Goal: Task Accomplishment & Management: Use online tool/utility

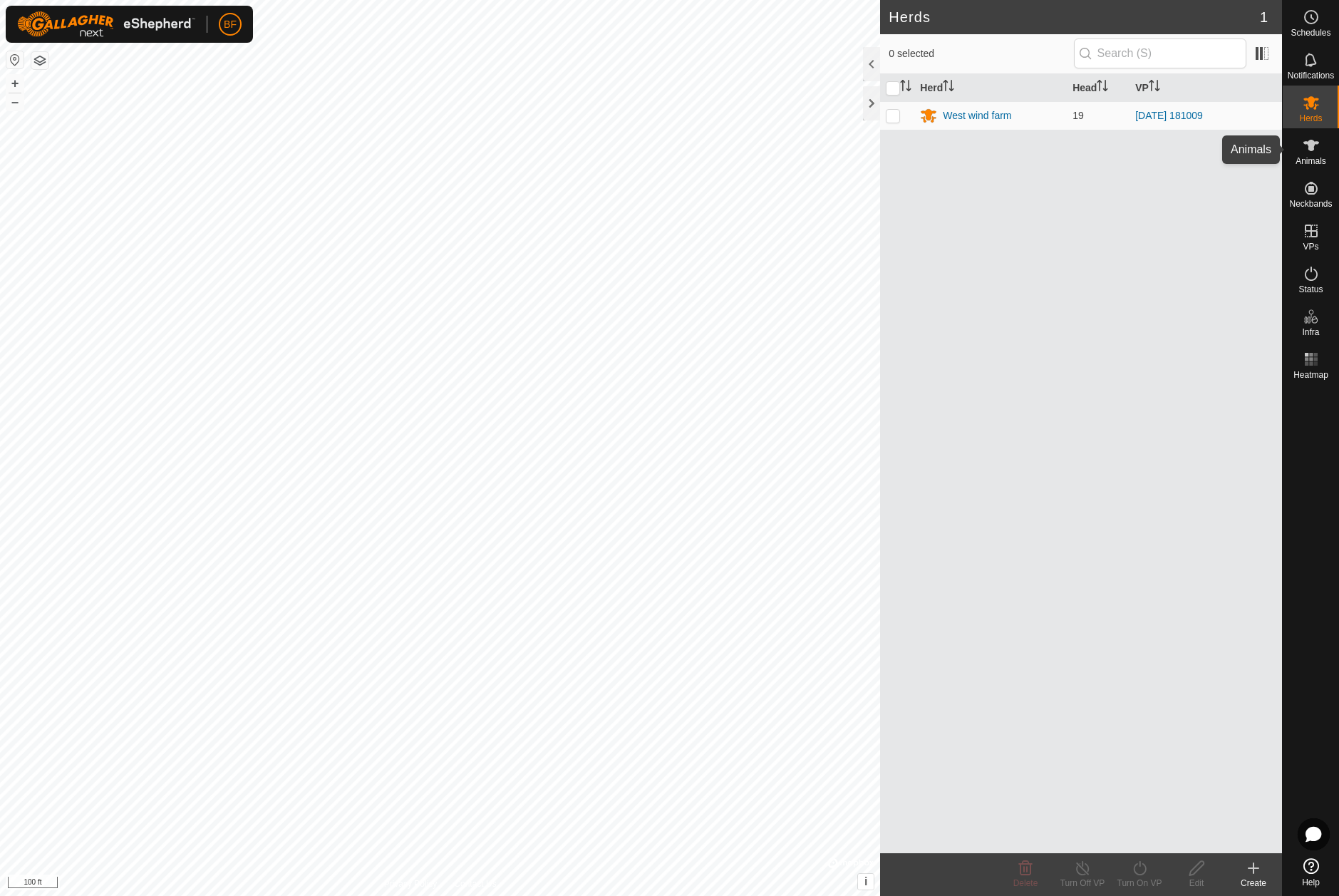
click at [1312, 148] on icon at bounding box center [1311, 145] width 15 height 11
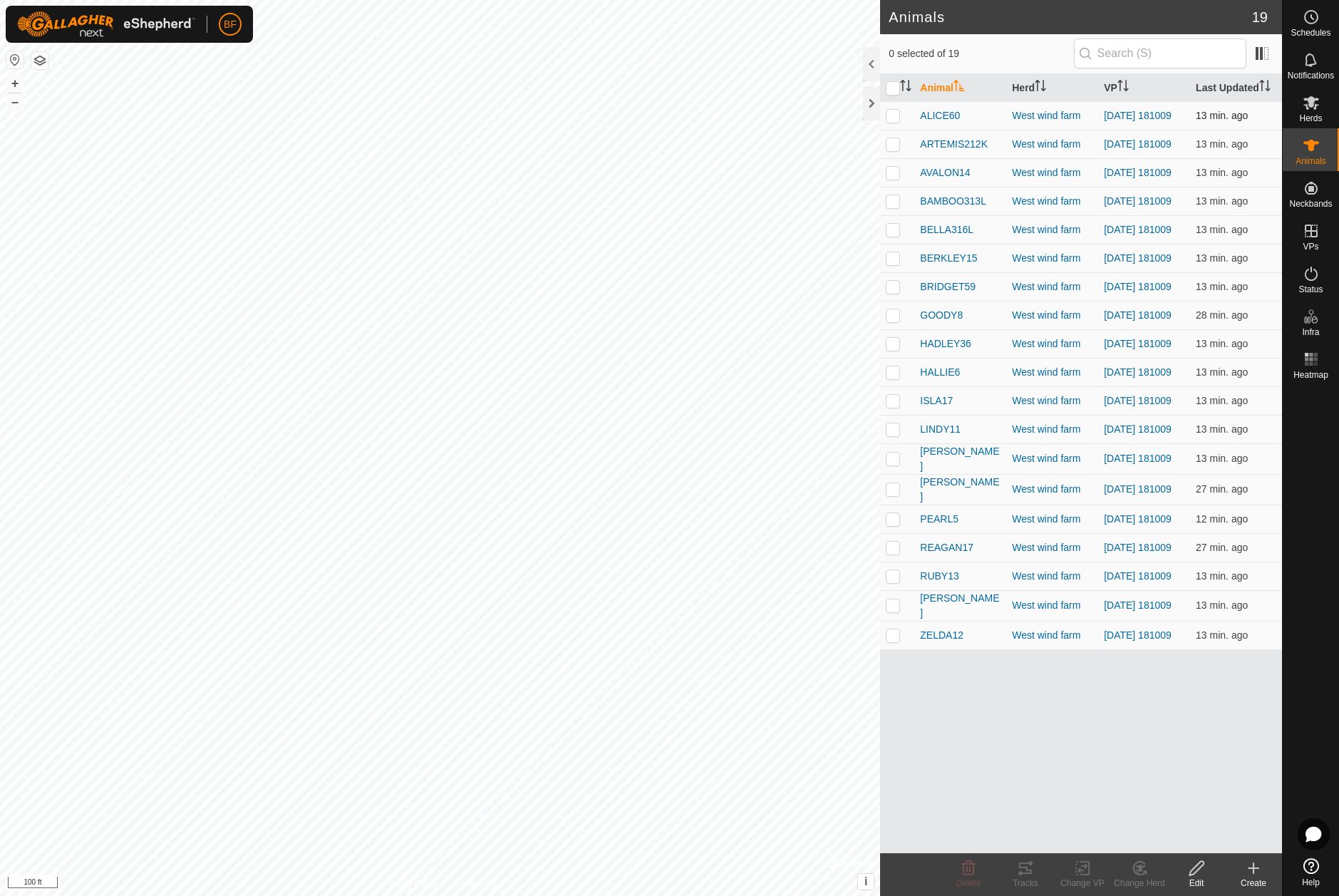
click at [895, 119] on p-checkbox at bounding box center [893, 115] width 15 height 11
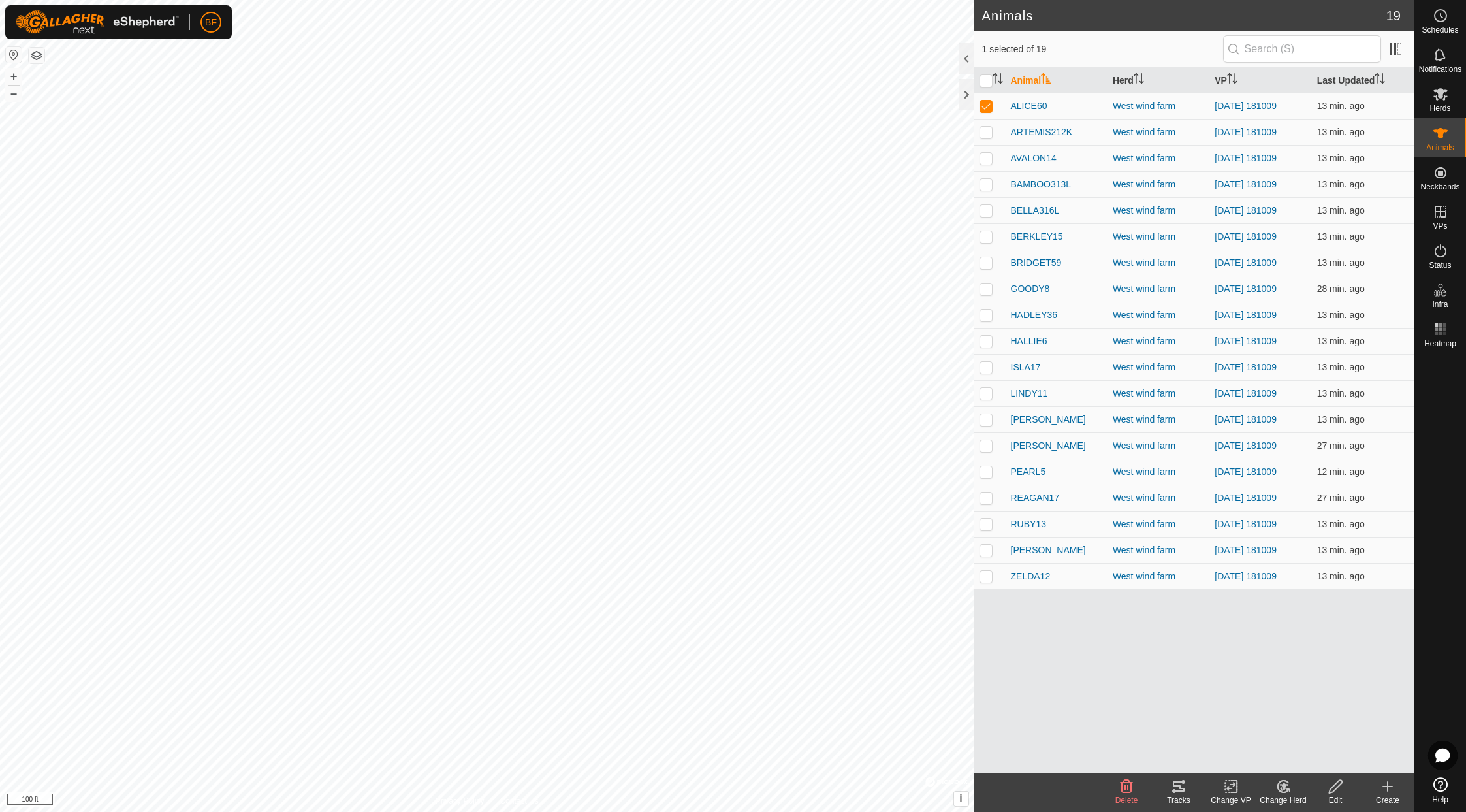
click at [1178, 793] on icon at bounding box center [1178, 786] width 15 height 15
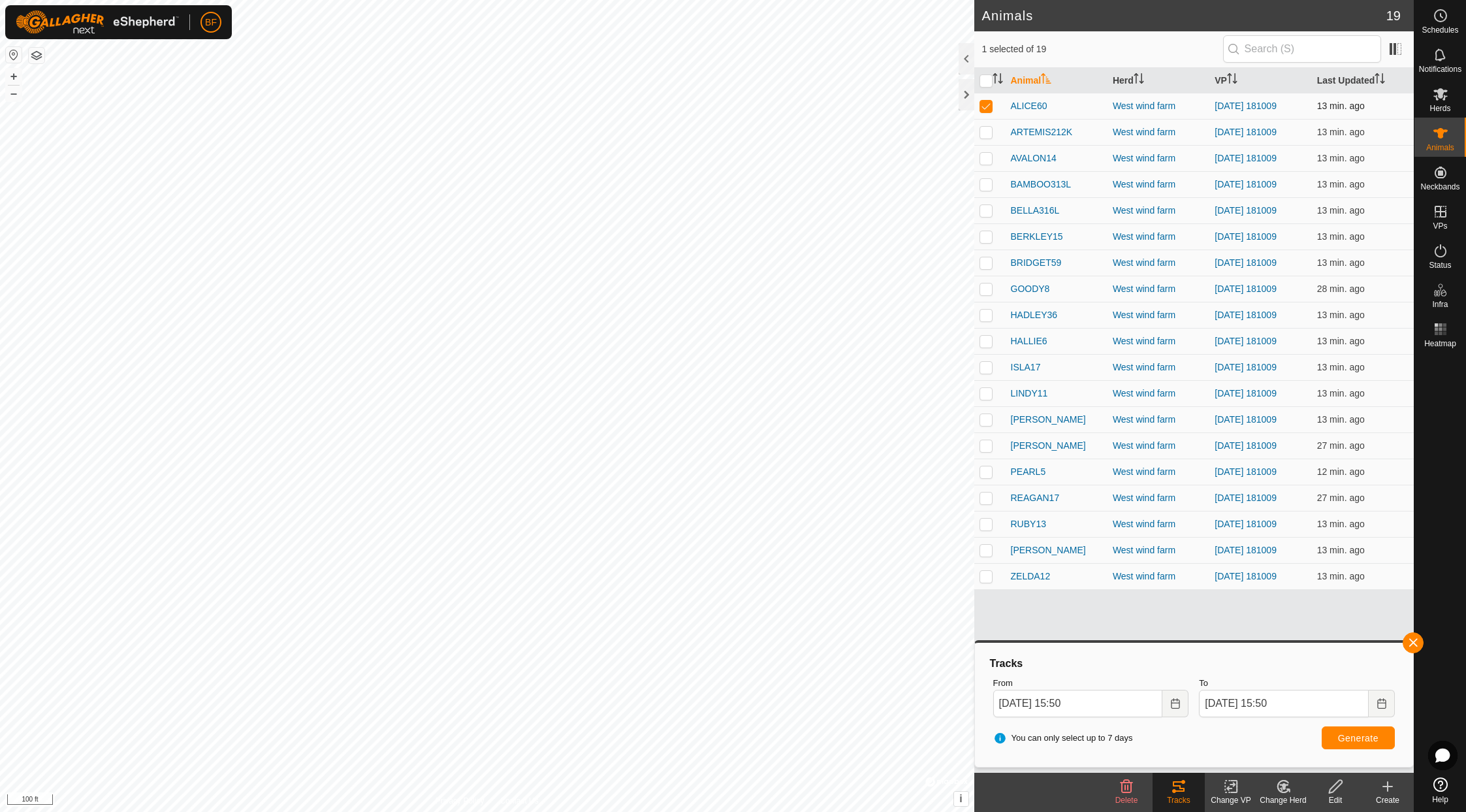
click at [982, 105] on p-checkbox at bounding box center [986, 105] width 13 height 11
checkbox input "false"
click at [985, 128] on p-checkbox at bounding box center [986, 132] width 13 height 11
drag, startPoint x: 1412, startPoint y: 640, endPoint x: 1395, endPoint y: 656, distance: 23.3
click at [1226, 641] on button "button" at bounding box center [1413, 643] width 21 height 21
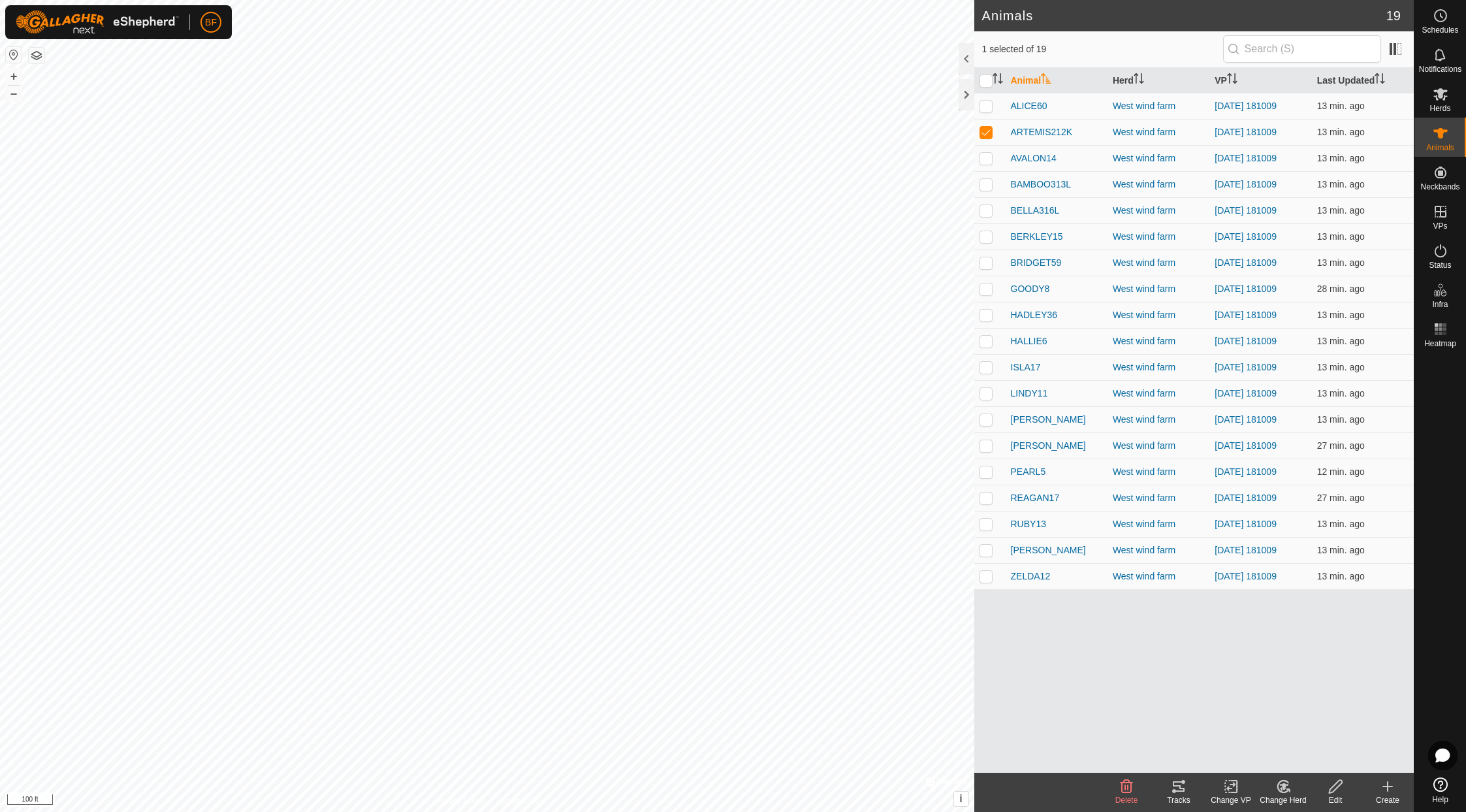
click at [1180, 785] on icon at bounding box center [1178, 786] width 15 height 15
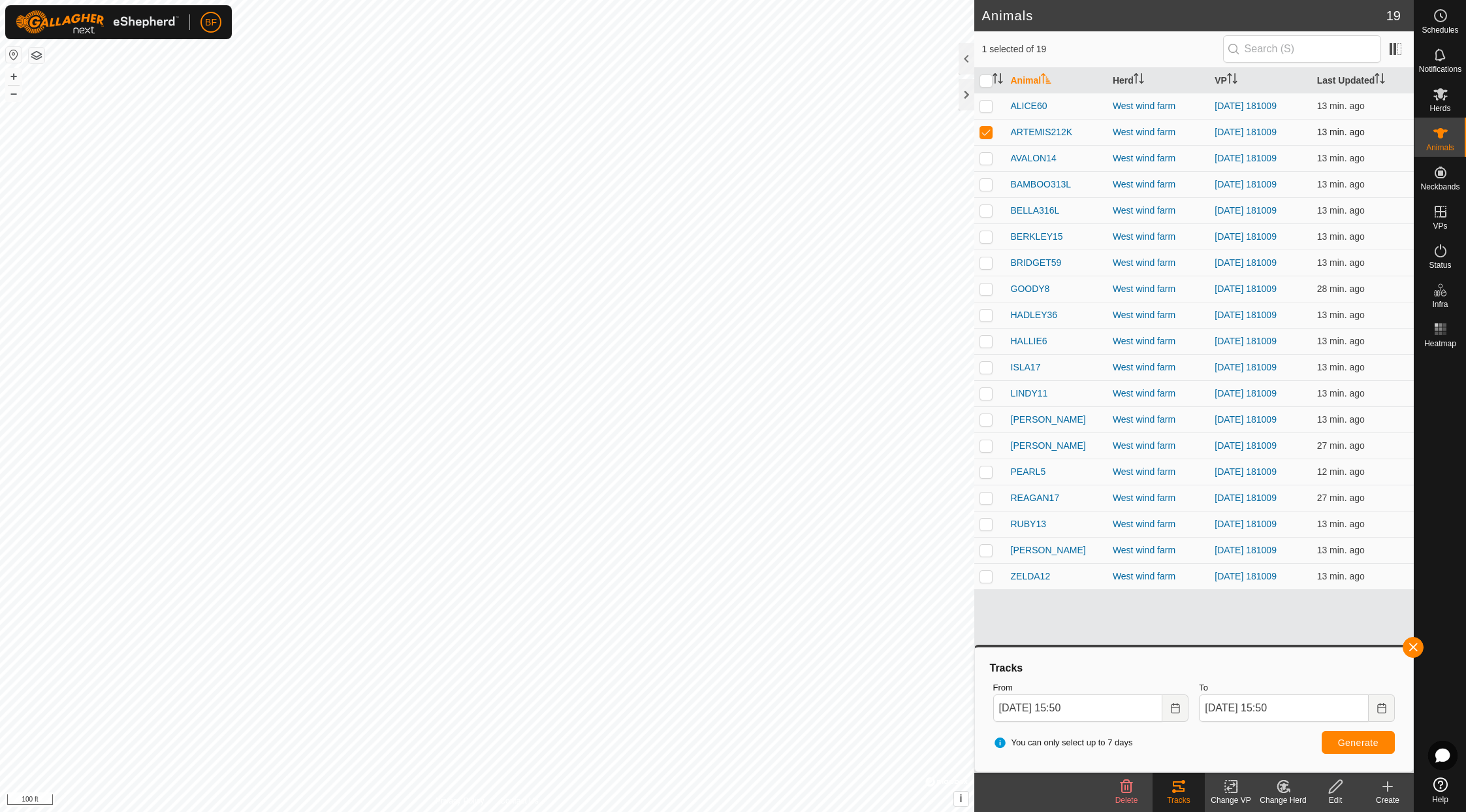
click at [988, 128] on p-checkbox at bounding box center [986, 132] width 13 height 11
checkbox input "false"
drag, startPoint x: 984, startPoint y: 159, endPoint x: 1051, endPoint y: 225, distance: 94.0
click at [987, 161] on p-checkbox at bounding box center [986, 158] width 13 height 11
drag, startPoint x: 1415, startPoint y: 644, endPoint x: 1362, endPoint y: 684, distance: 66.4
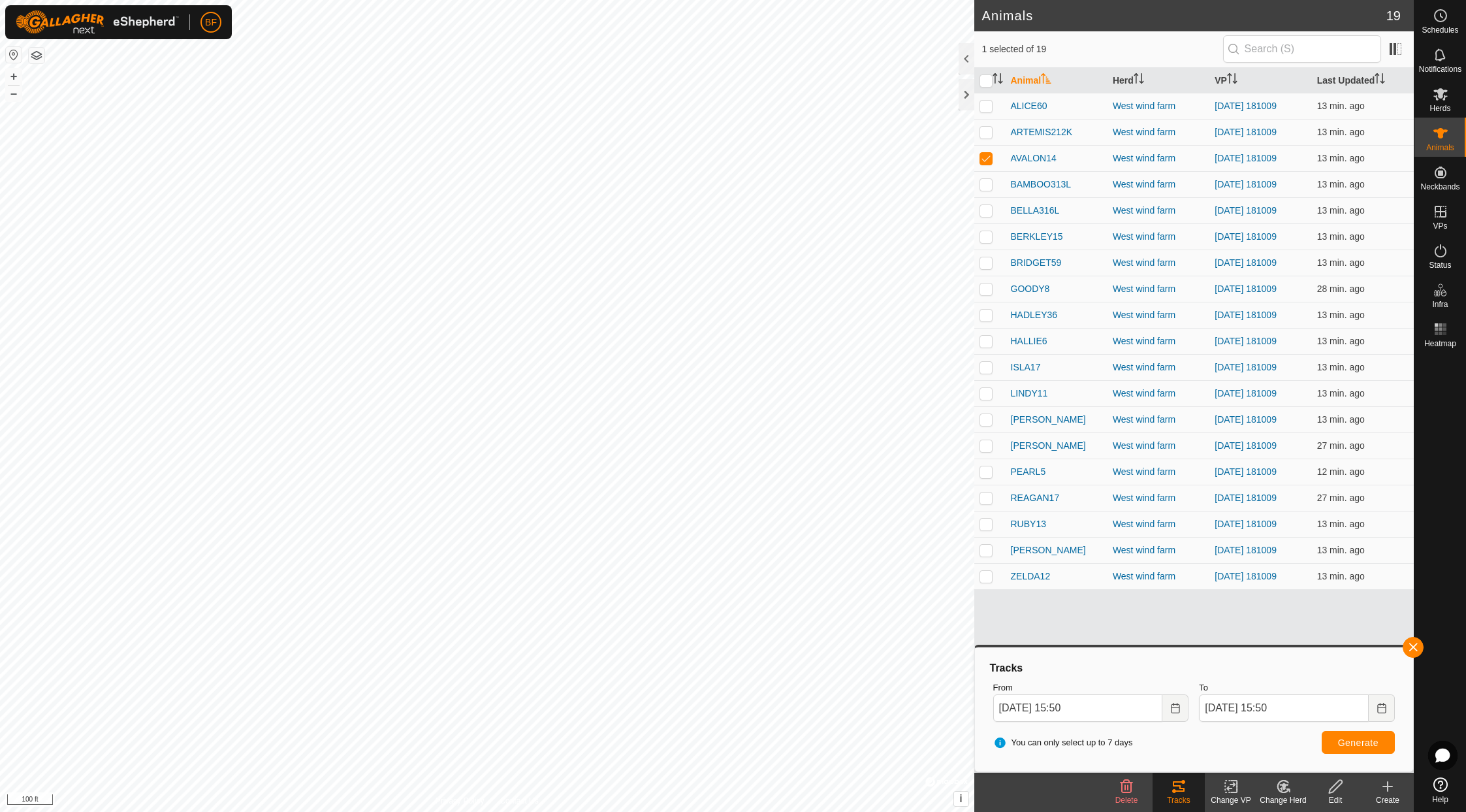
click at [1226, 645] on span "button" at bounding box center [1413, 647] width 11 height 11
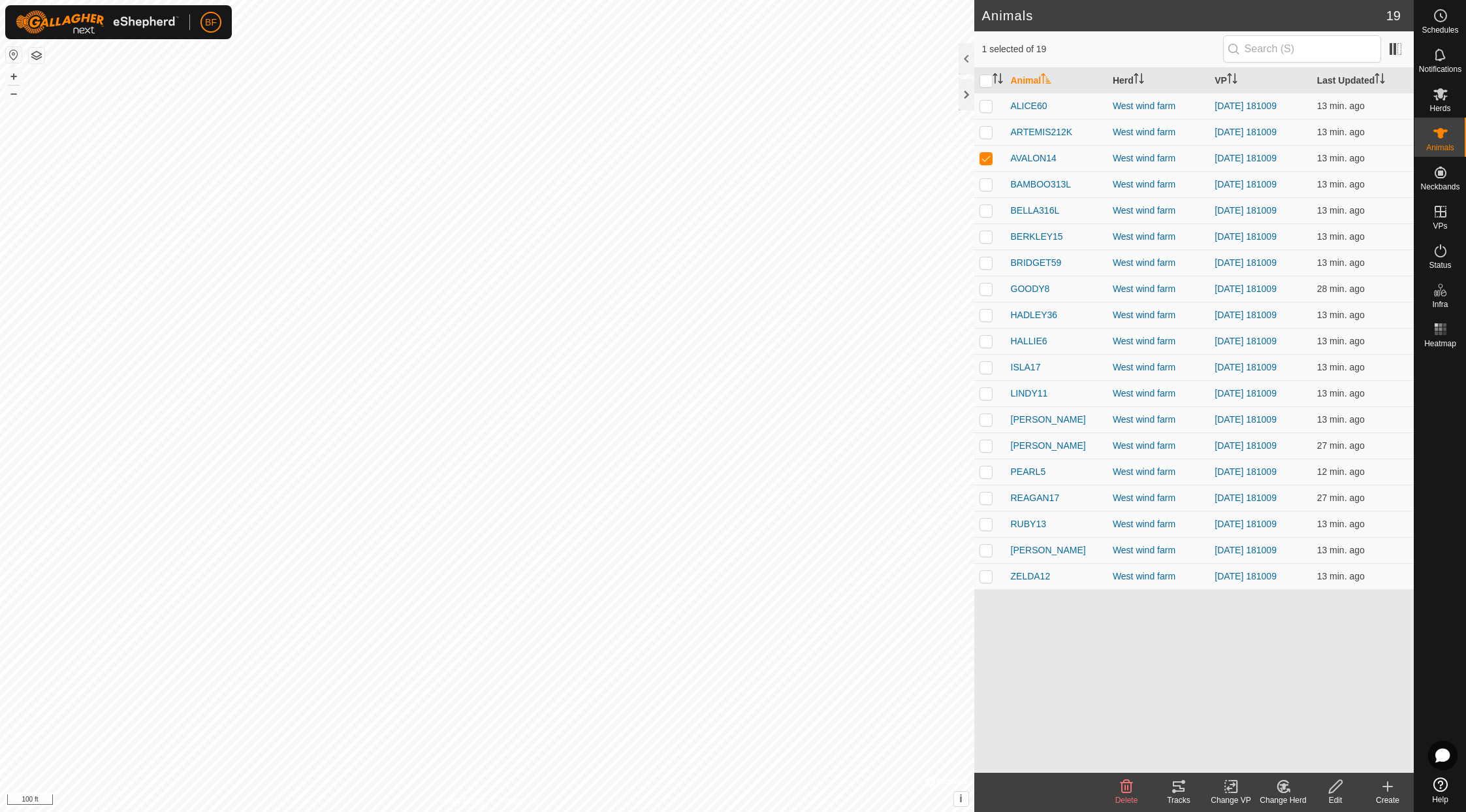
click at [1187, 799] on div "Tracks" at bounding box center [1178, 799] width 52 height 12
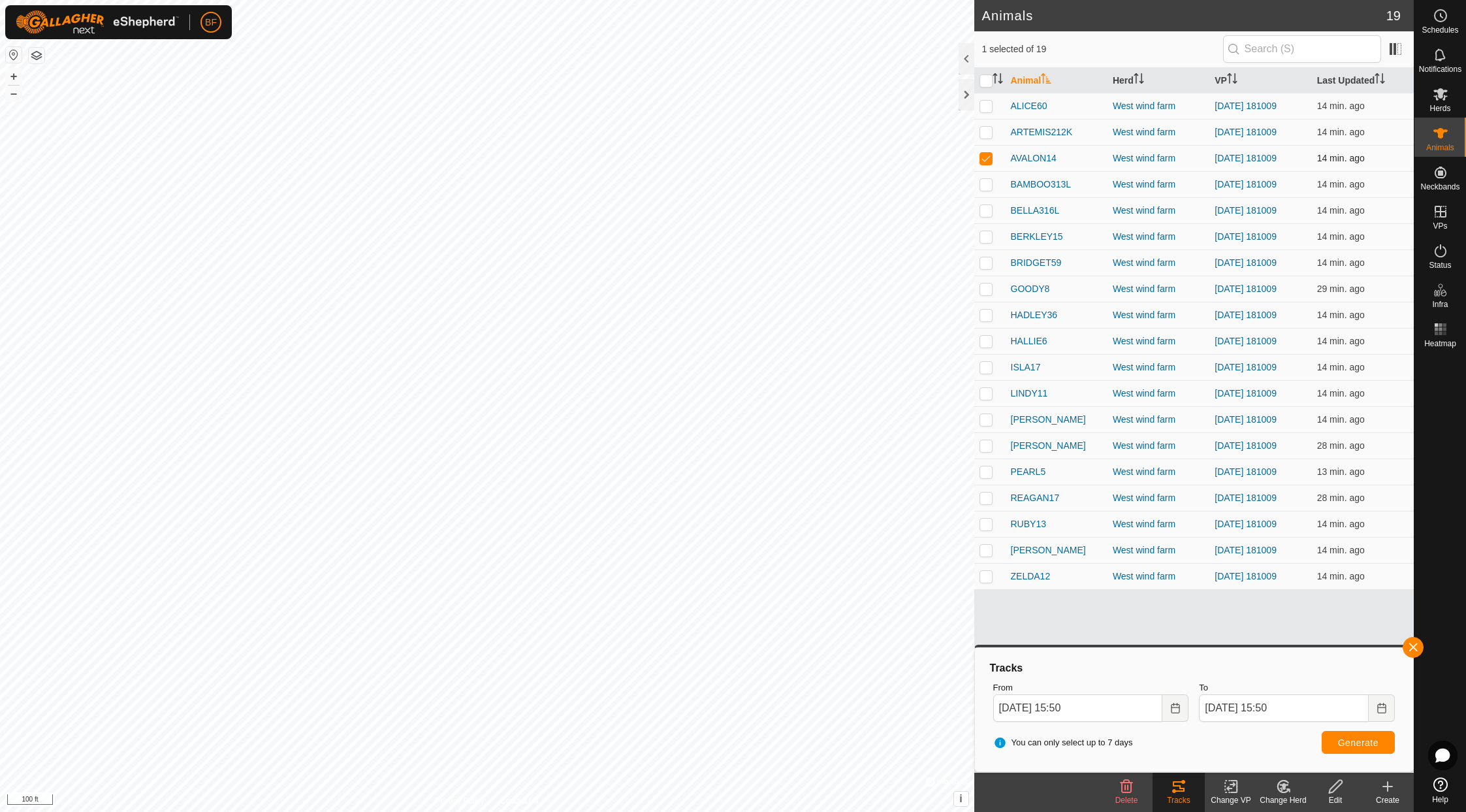
click at [987, 158] on p-checkbox at bounding box center [986, 158] width 13 height 11
checkbox input "false"
click at [985, 186] on p-checkbox at bounding box center [986, 184] width 13 height 11
drag, startPoint x: 1416, startPoint y: 644, endPoint x: 1405, endPoint y: 658, distance: 17.8
click at [1226, 644] on button "button" at bounding box center [1413, 647] width 21 height 21
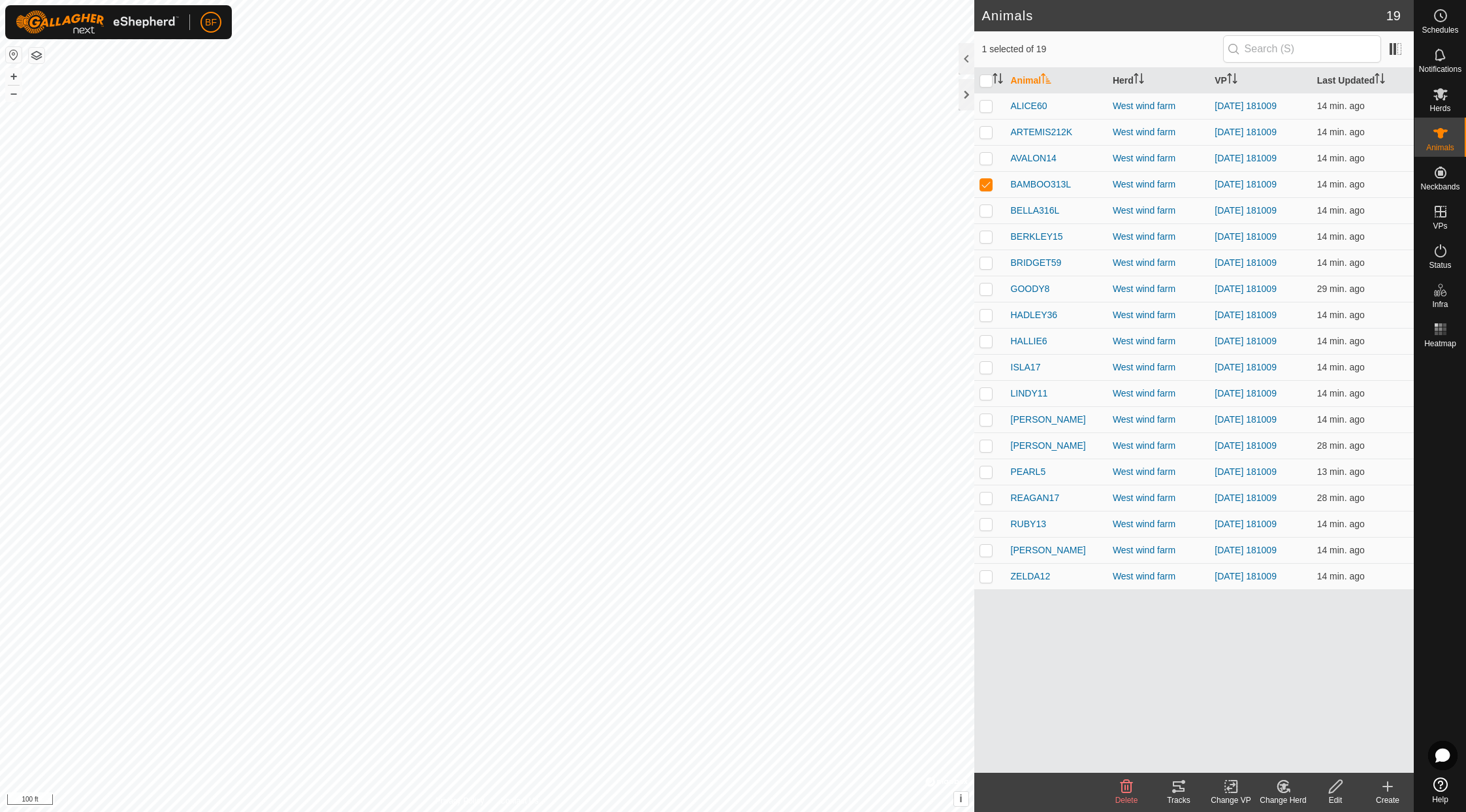
click at [1182, 798] on div "Tracks" at bounding box center [1178, 799] width 52 height 12
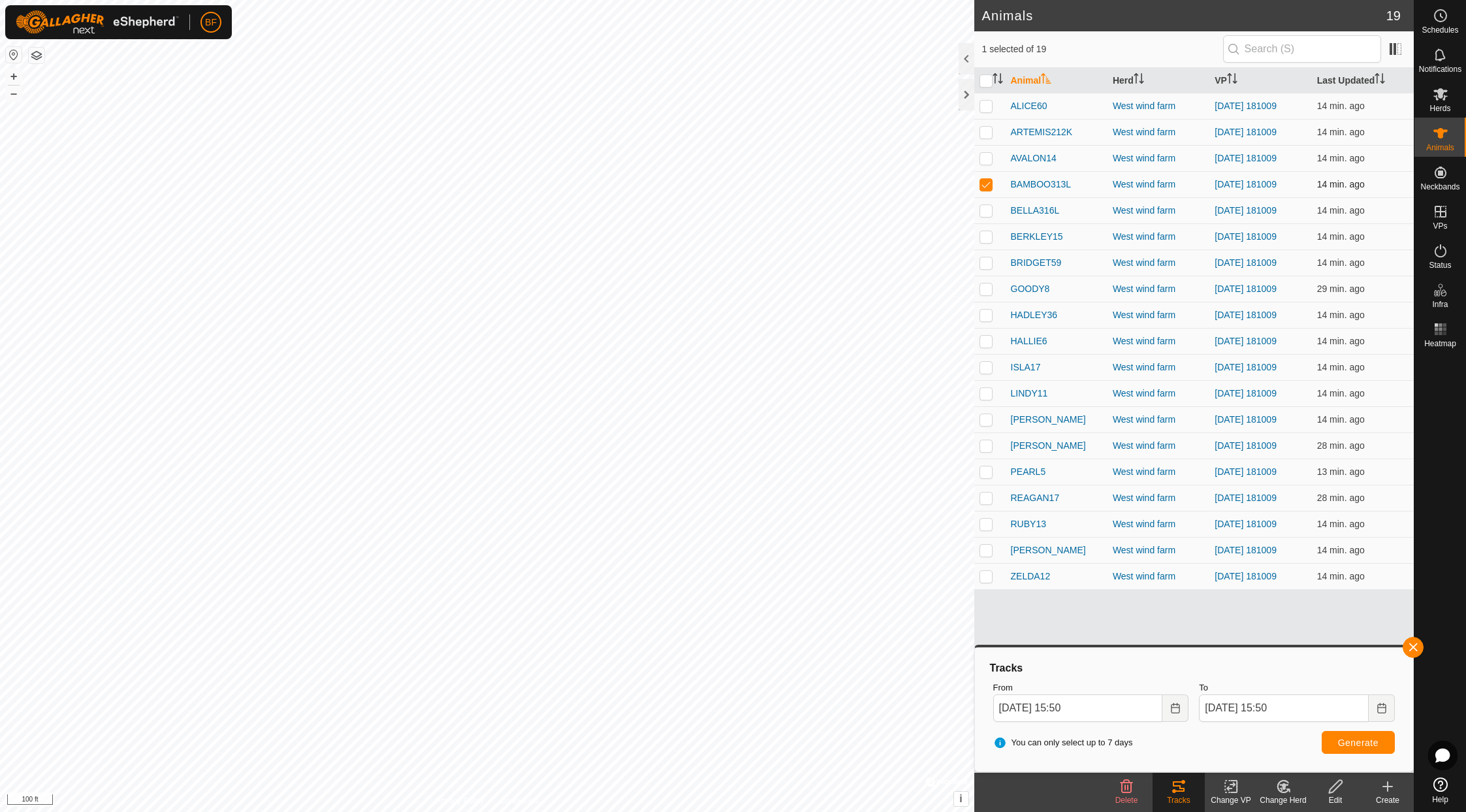
click at [986, 180] on p-checkbox at bounding box center [986, 184] width 13 height 11
checkbox input "false"
click at [989, 212] on p-checkbox at bounding box center [986, 210] width 13 height 11
drag, startPoint x: 1415, startPoint y: 644, endPoint x: 1363, endPoint y: 681, distance: 63.8
click at [1226, 645] on button "button" at bounding box center [1413, 647] width 21 height 21
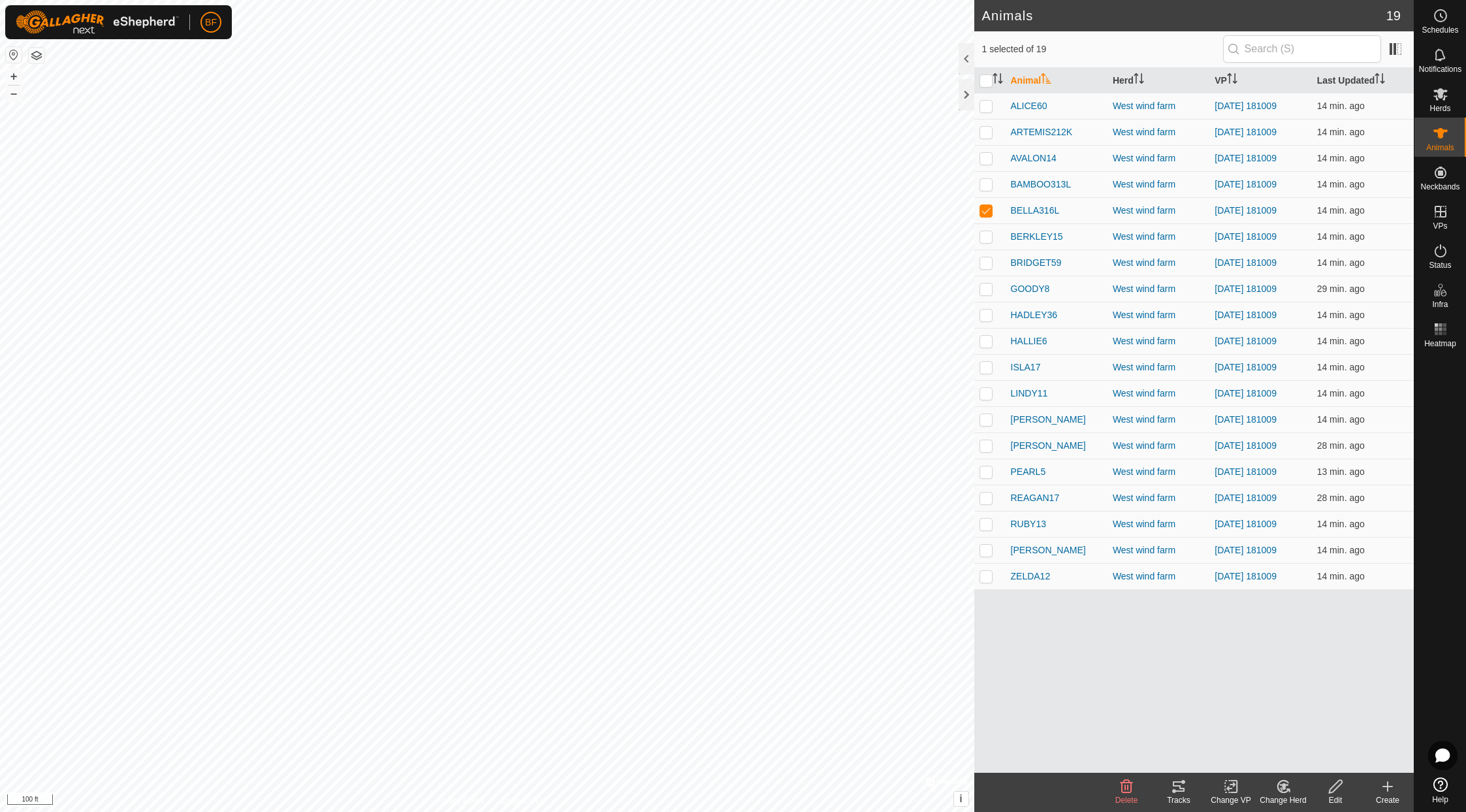
click at [1182, 794] on div "Tracks" at bounding box center [1178, 799] width 52 height 12
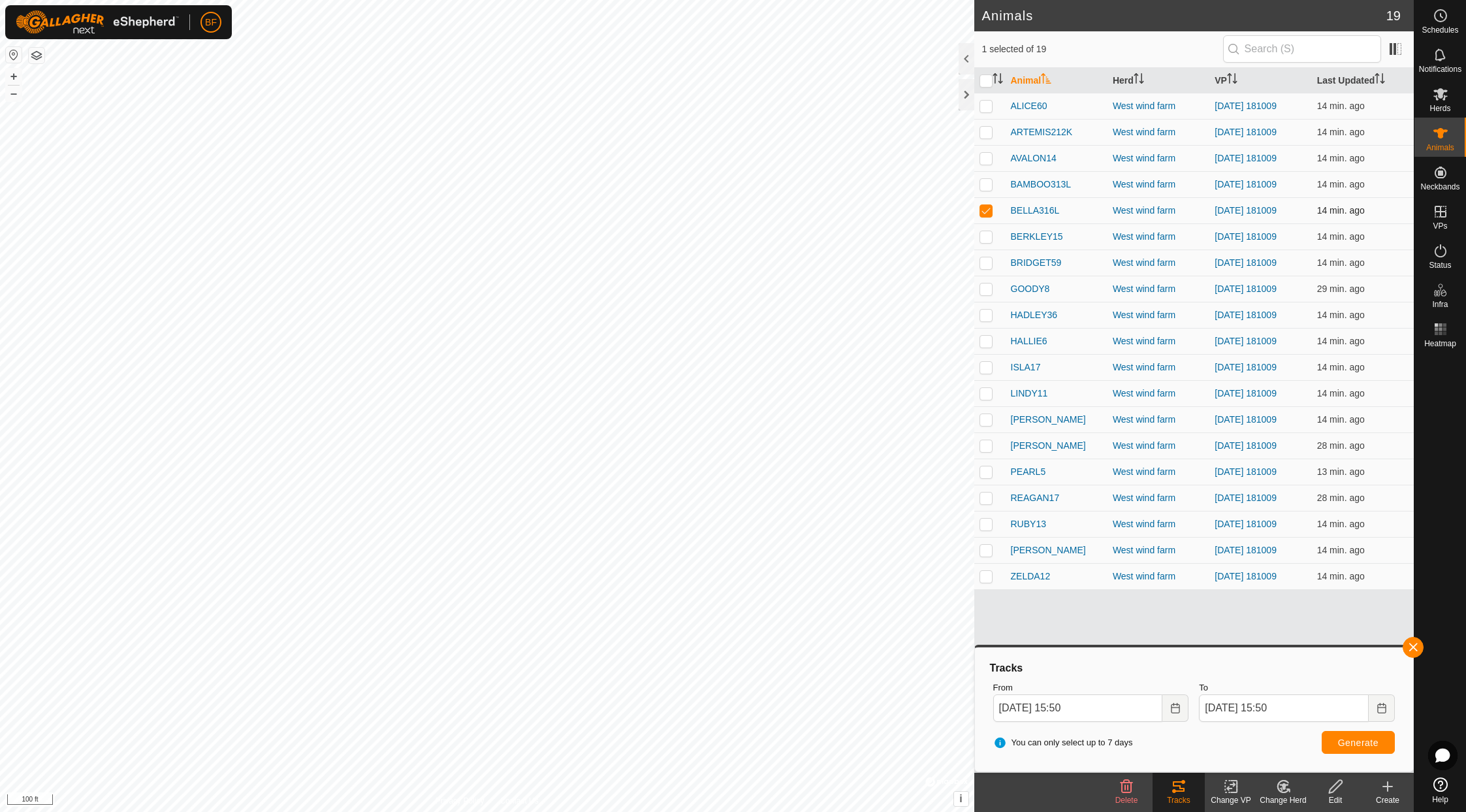
click at [985, 207] on p-checkbox at bounding box center [986, 210] width 13 height 11
checkbox input "false"
click at [984, 236] on p-checkbox at bounding box center [986, 236] width 13 height 11
drag, startPoint x: 1417, startPoint y: 646, endPoint x: 1407, endPoint y: 651, distance: 11.2
click at [1226, 646] on button "button" at bounding box center [1413, 647] width 21 height 21
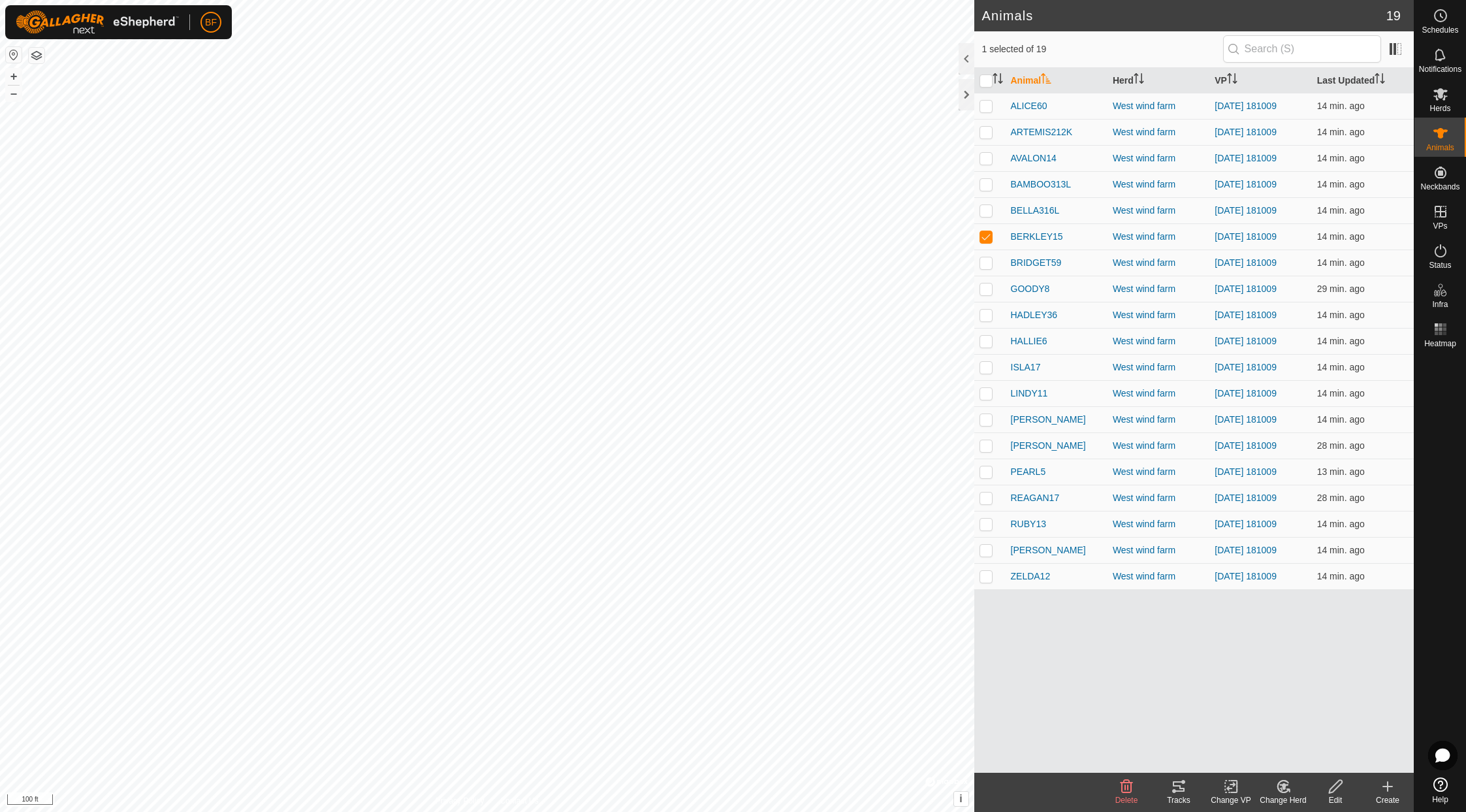
click at [1185, 790] on icon at bounding box center [1178, 786] width 15 height 15
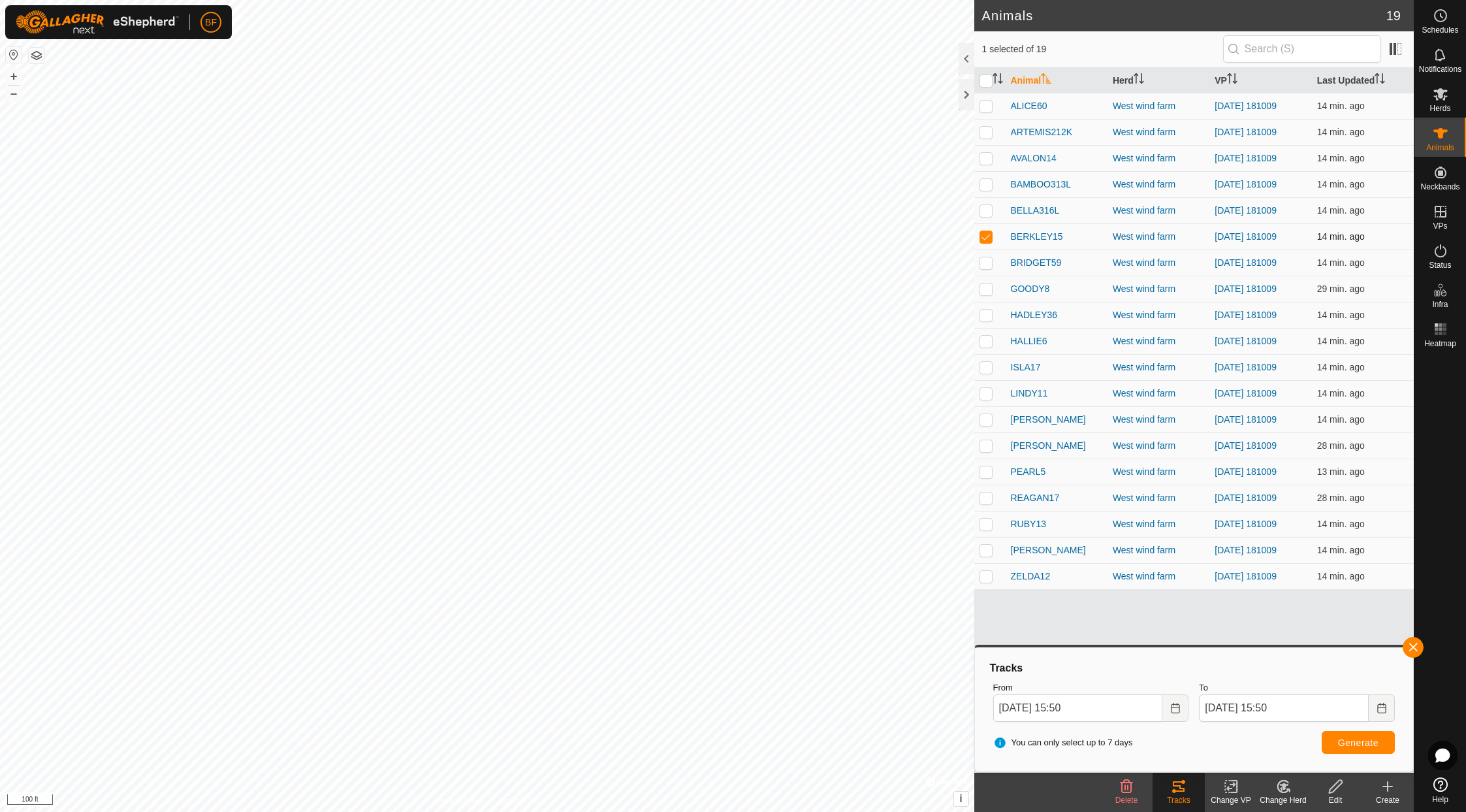
click at [983, 236] on p-checkbox at bounding box center [986, 236] width 13 height 11
checkbox input "false"
drag, startPoint x: 985, startPoint y: 264, endPoint x: 1020, endPoint y: 295, distance: 46.8
click at [986, 264] on p-checkbox at bounding box center [986, 262] width 13 height 11
drag, startPoint x: 1413, startPoint y: 643, endPoint x: 1387, endPoint y: 656, distance: 29.1
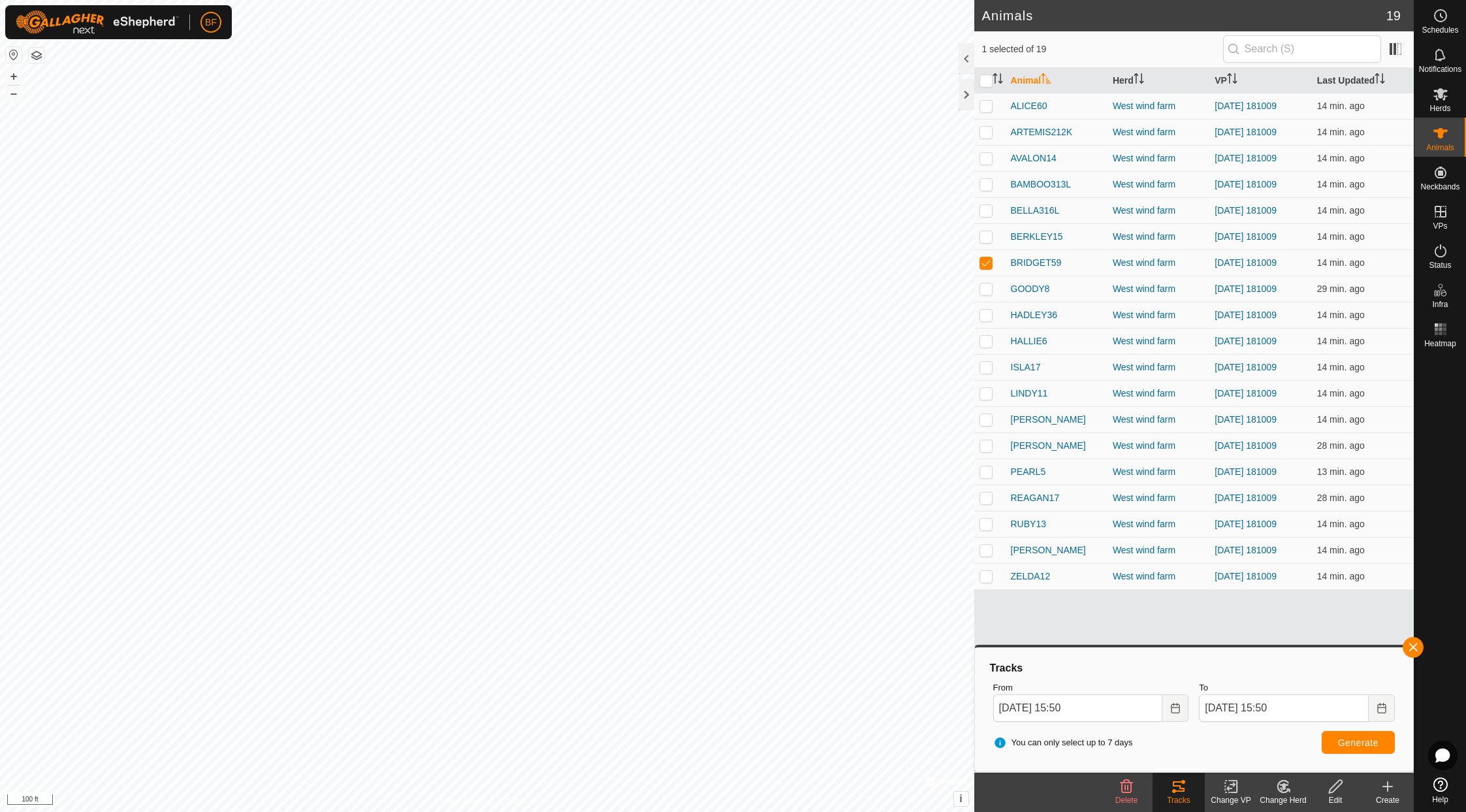
click at [1226, 646] on span "button" at bounding box center [1413, 647] width 11 height 11
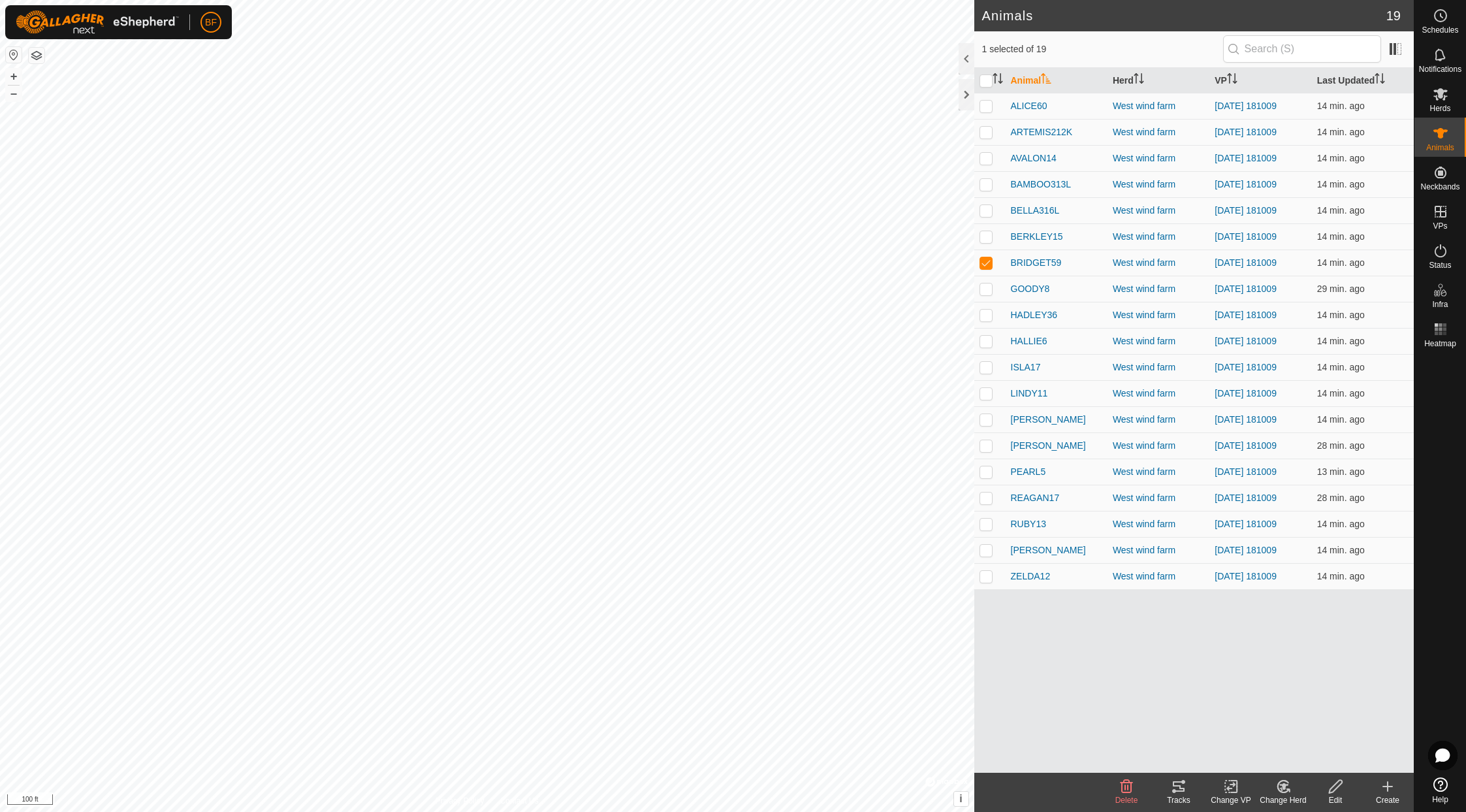
click at [1189, 787] on tracks-svg-icon at bounding box center [1178, 786] width 52 height 15
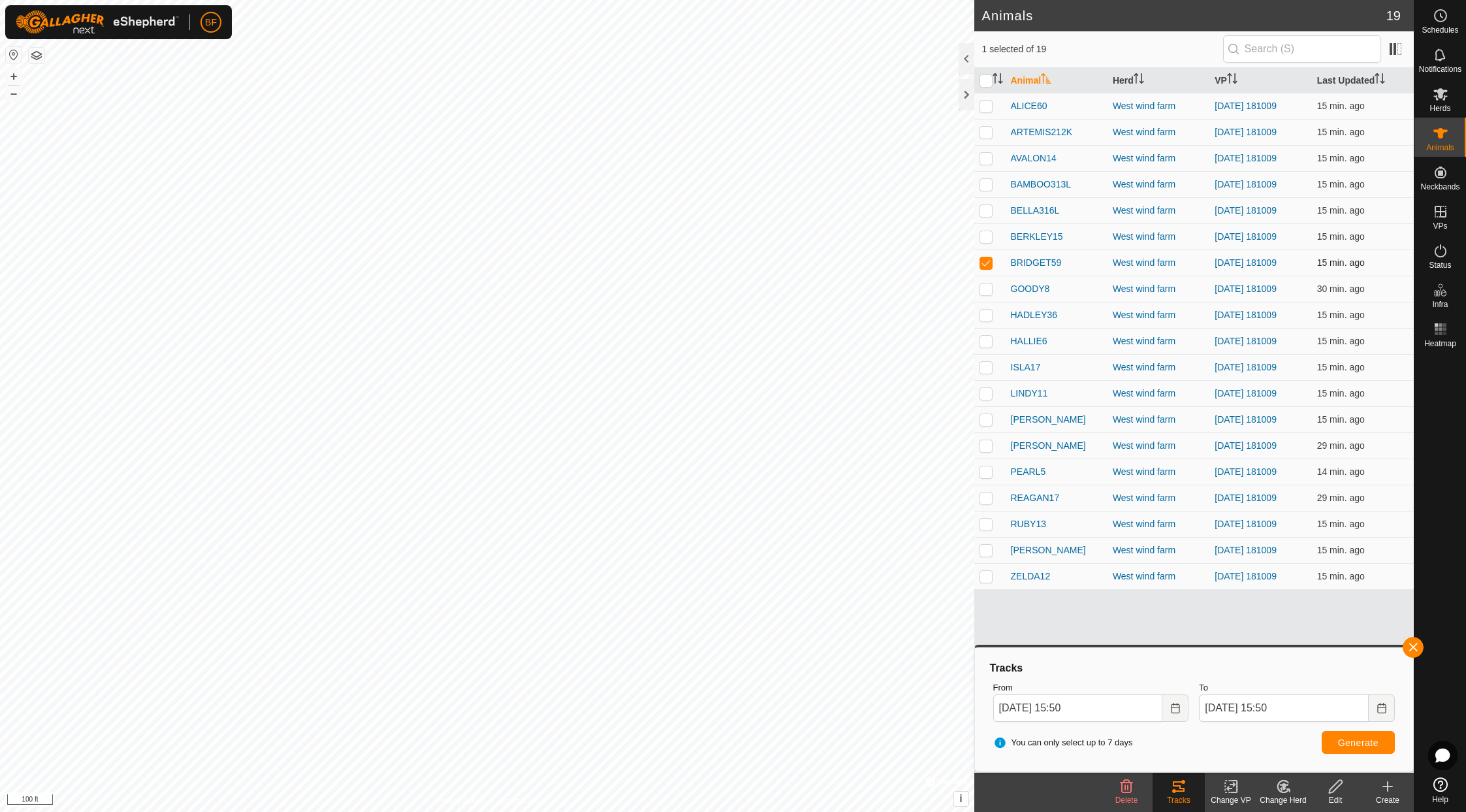
click at [991, 264] on p-checkbox at bounding box center [986, 262] width 13 height 11
checkbox input "false"
click at [987, 284] on p-checkbox at bounding box center [986, 288] width 13 height 11
click at [1226, 644] on button "button" at bounding box center [1413, 647] width 21 height 21
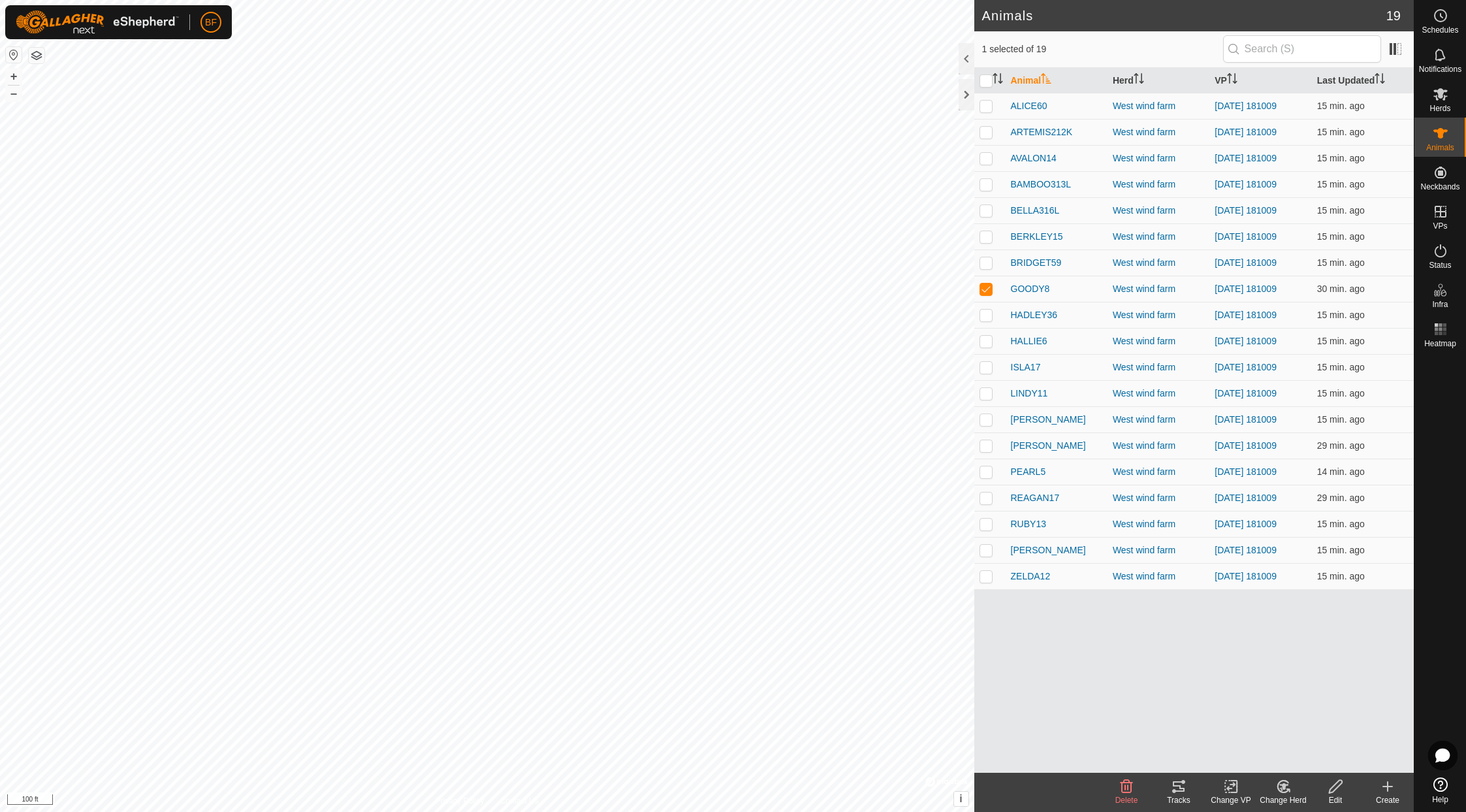
click at [1183, 787] on icon at bounding box center [1178, 786] width 12 height 11
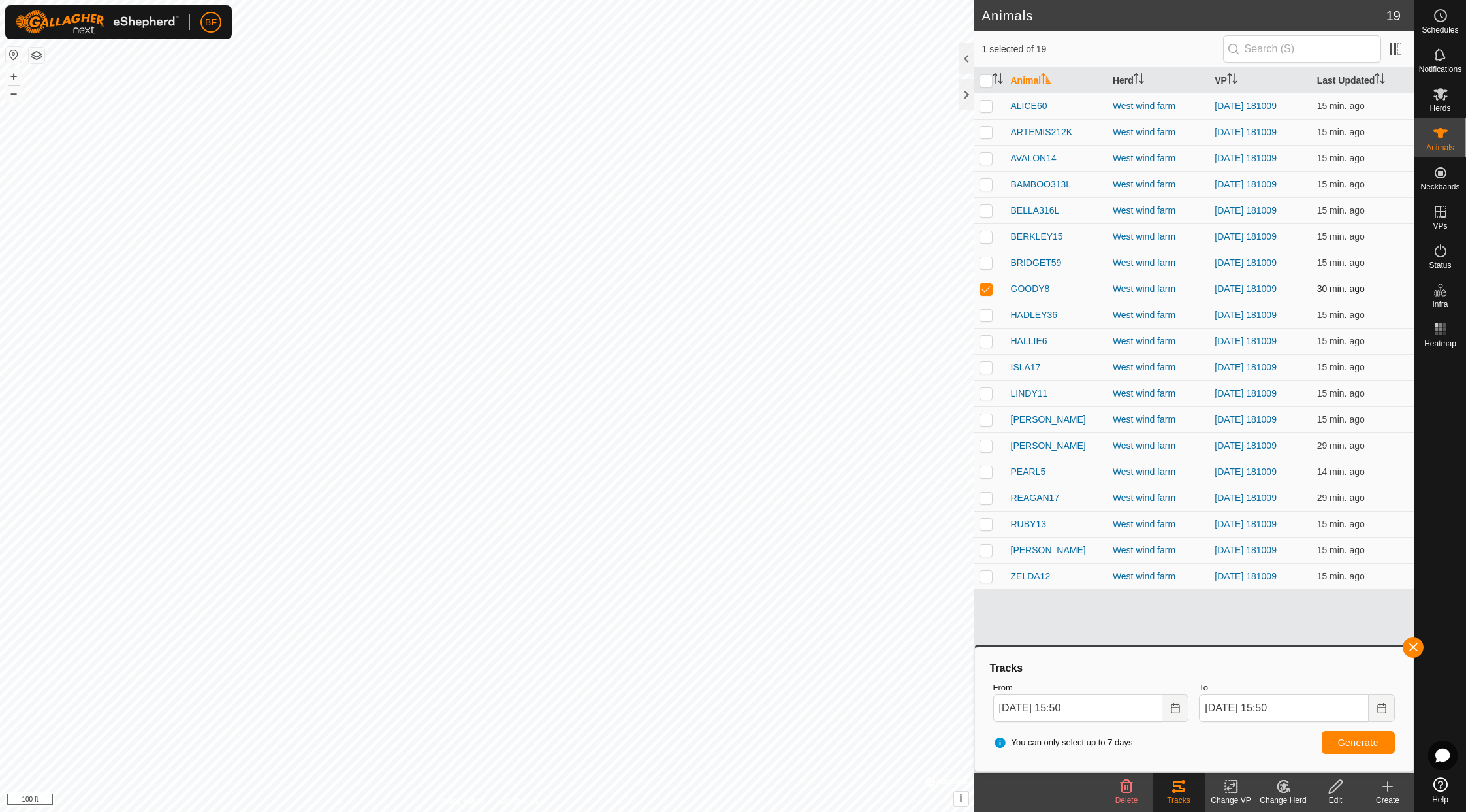
click at [990, 286] on p-checkbox at bounding box center [986, 288] width 13 height 11
checkbox input "false"
click at [990, 319] on p-checkbox at bounding box center [986, 314] width 13 height 11
click at [1226, 646] on button "button" at bounding box center [1413, 647] width 21 height 21
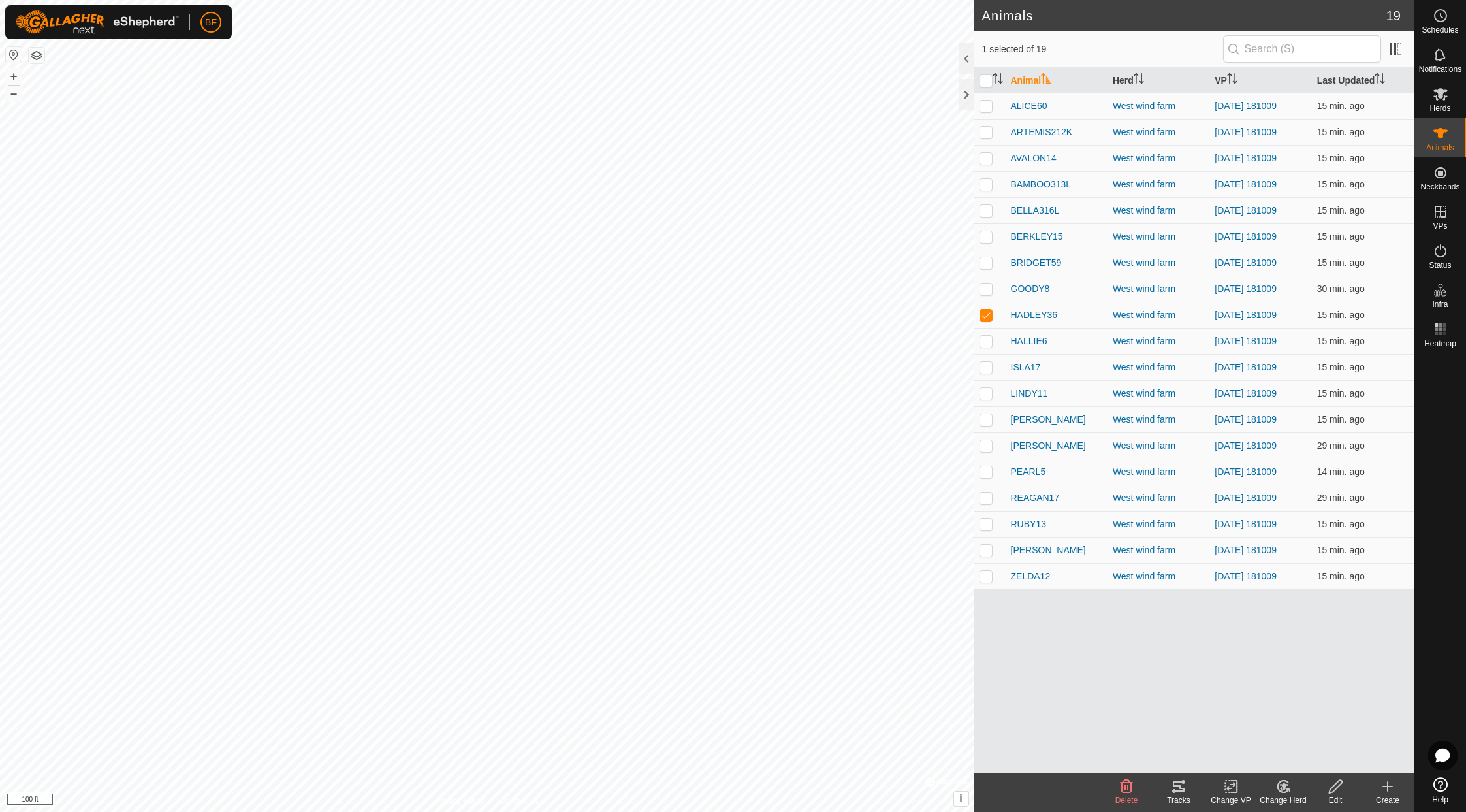
click at [1185, 785] on icon at bounding box center [1178, 786] width 15 height 15
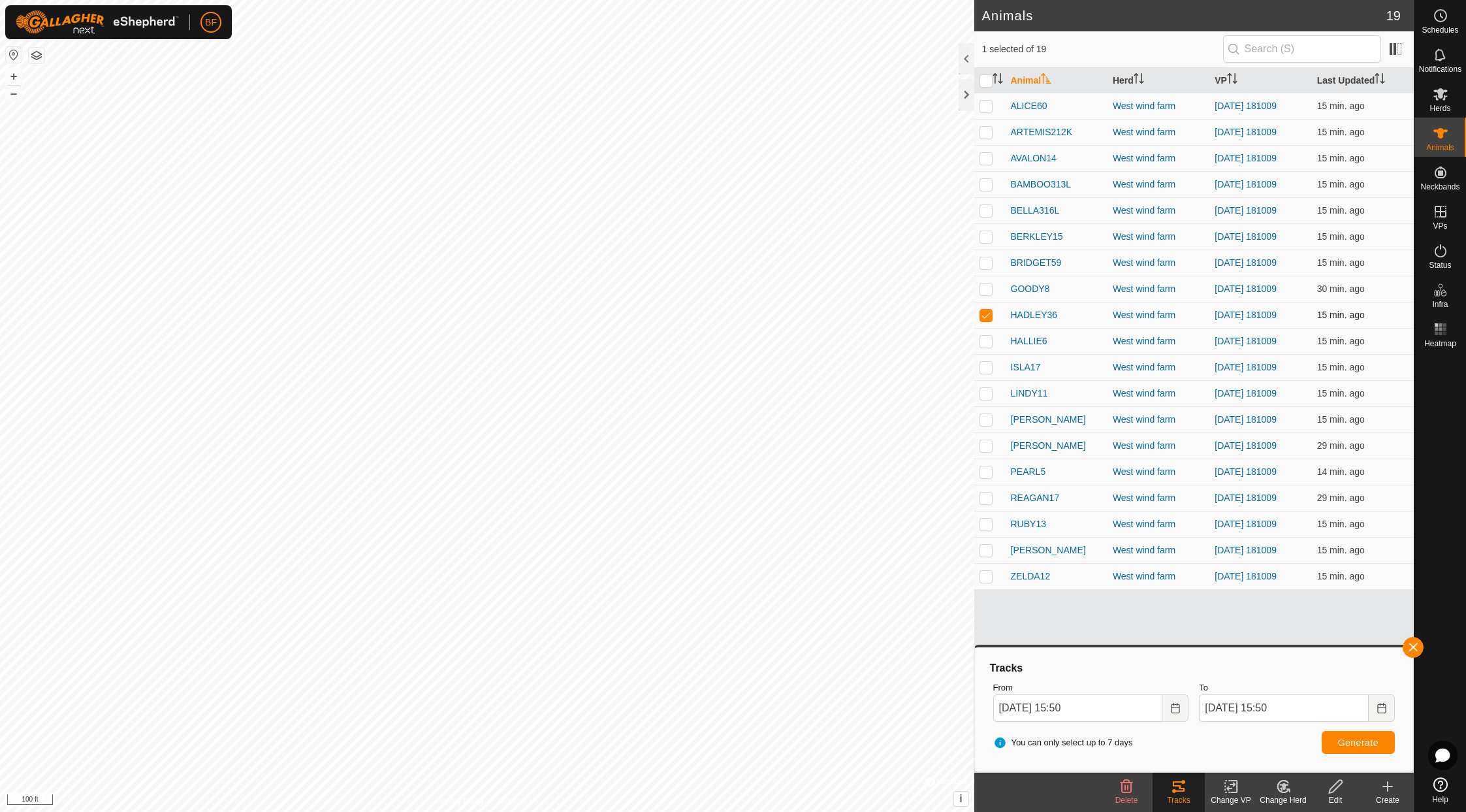
click at [990, 311] on p-checkbox at bounding box center [986, 314] width 13 height 11
checkbox input "false"
click at [987, 343] on p-checkbox at bounding box center [986, 340] width 13 height 11
click at [1226, 648] on button "button" at bounding box center [1413, 647] width 21 height 21
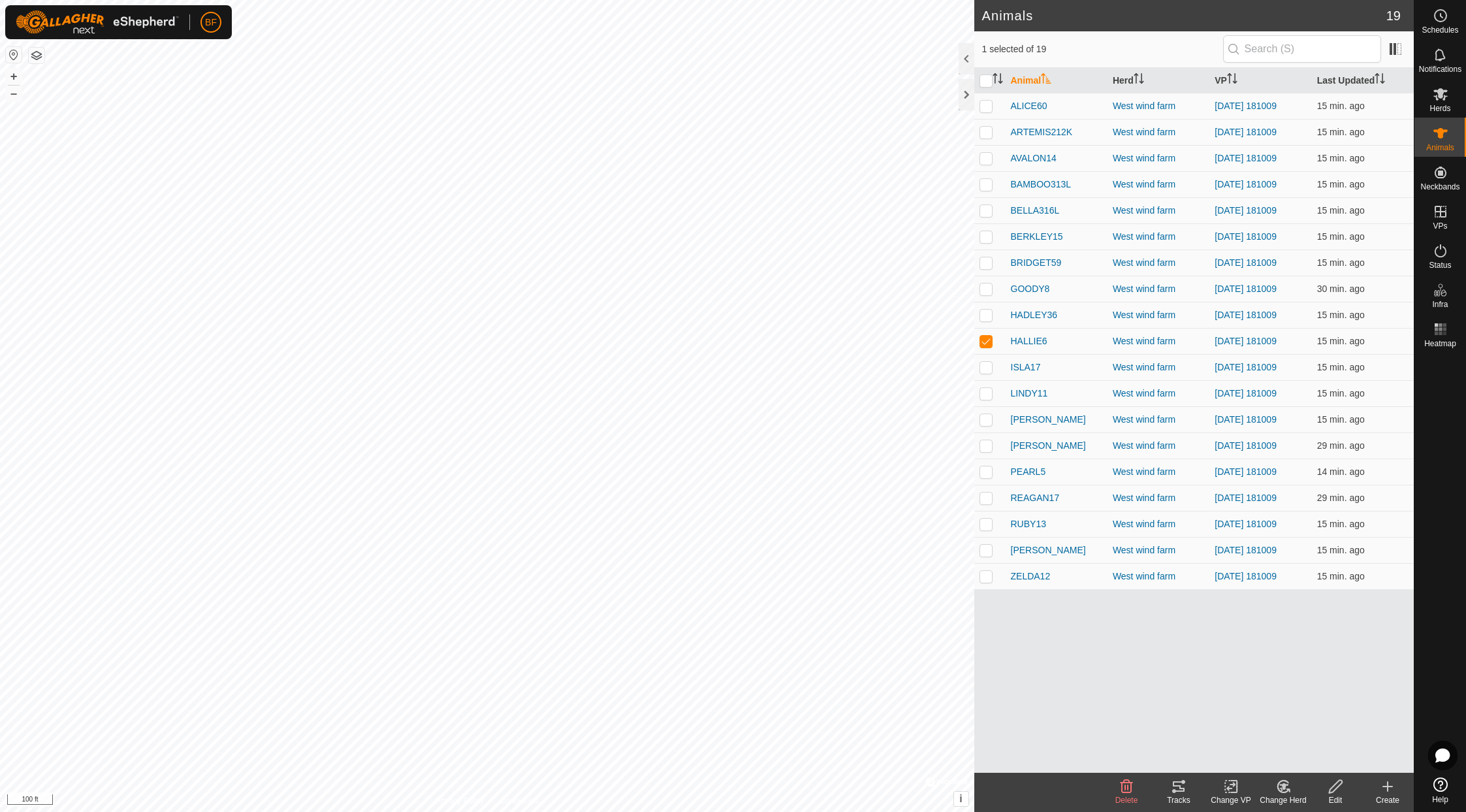
click at [1180, 787] on icon at bounding box center [1178, 786] width 12 height 11
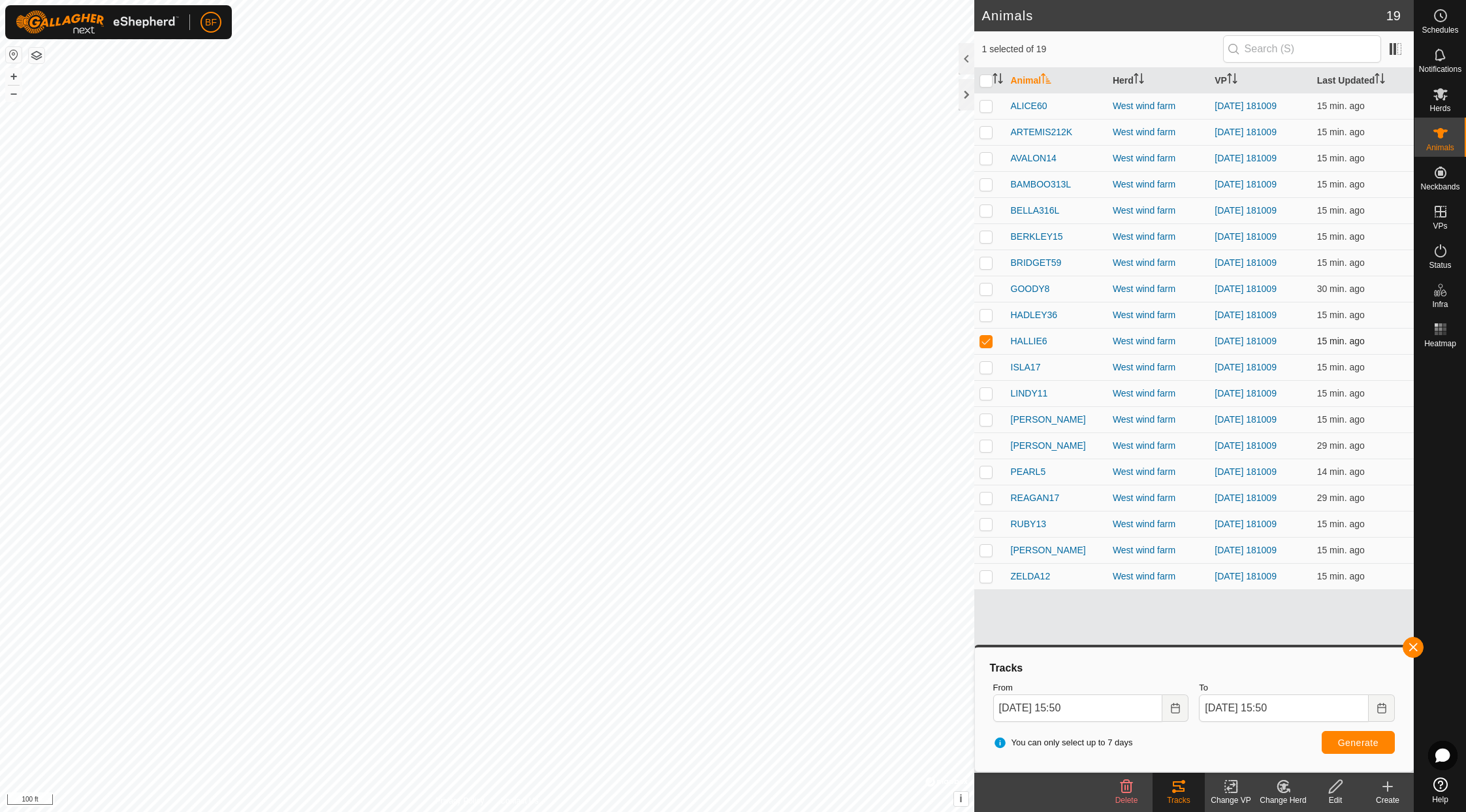
drag, startPoint x: 989, startPoint y: 341, endPoint x: 985, endPoint y: 351, distance: 10.8
click at [989, 341] on p-checkbox at bounding box center [986, 340] width 13 height 11
checkbox input "false"
drag, startPoint x: 985, startPoint y: 371, endPoint x: 1025, endPoint y: 389, distance: 43.9
click at [988, 371] on p-checkbox at bounding box center [986, 366] width 13 height 11
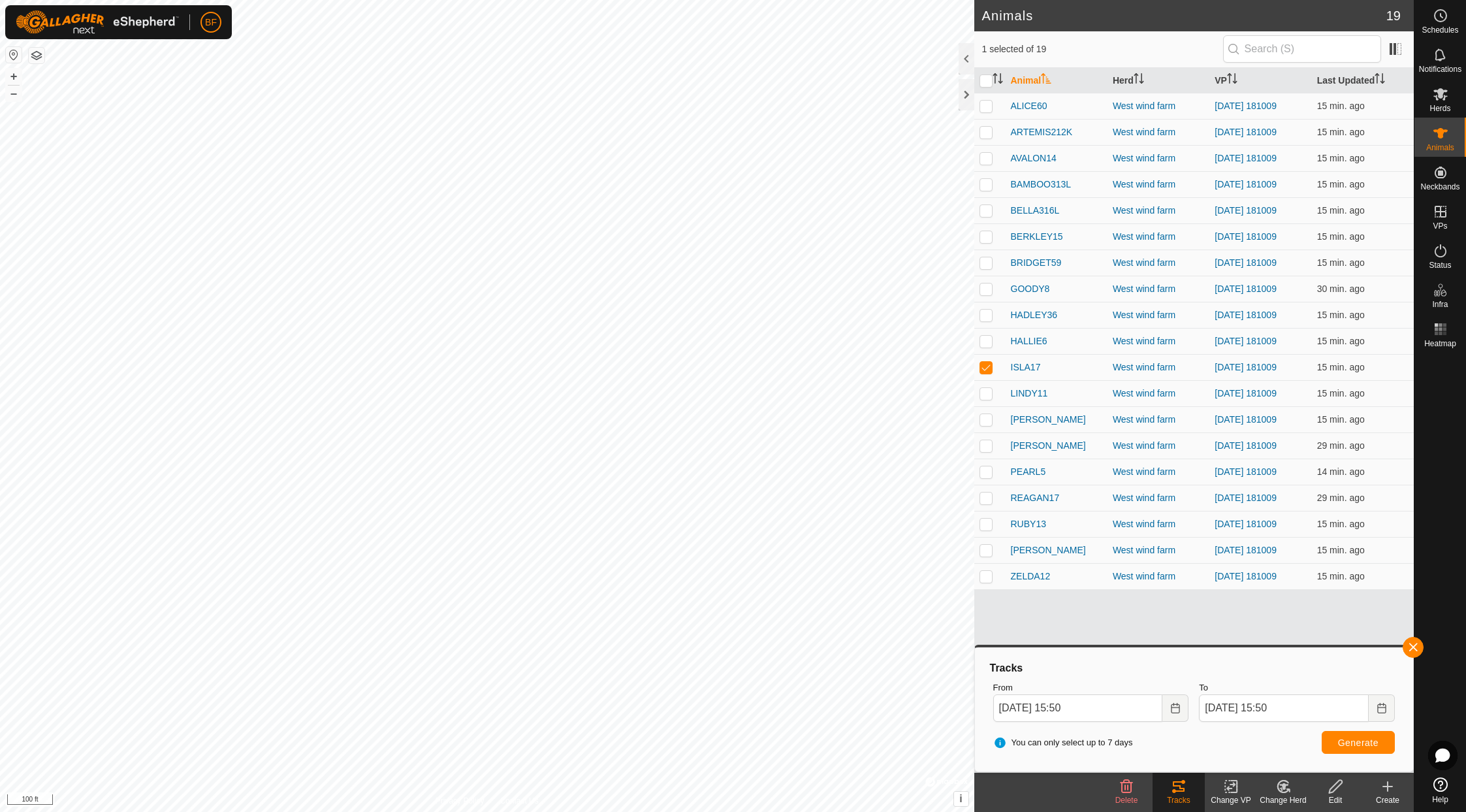
drag, startPoint x: 1414, startPoint y: 641, endPoint x: 1352, endPoint y: 677, distance: 71.7
click at [1226, 642] on button "button" at bounding box center [1413, 647] width 21 height 21
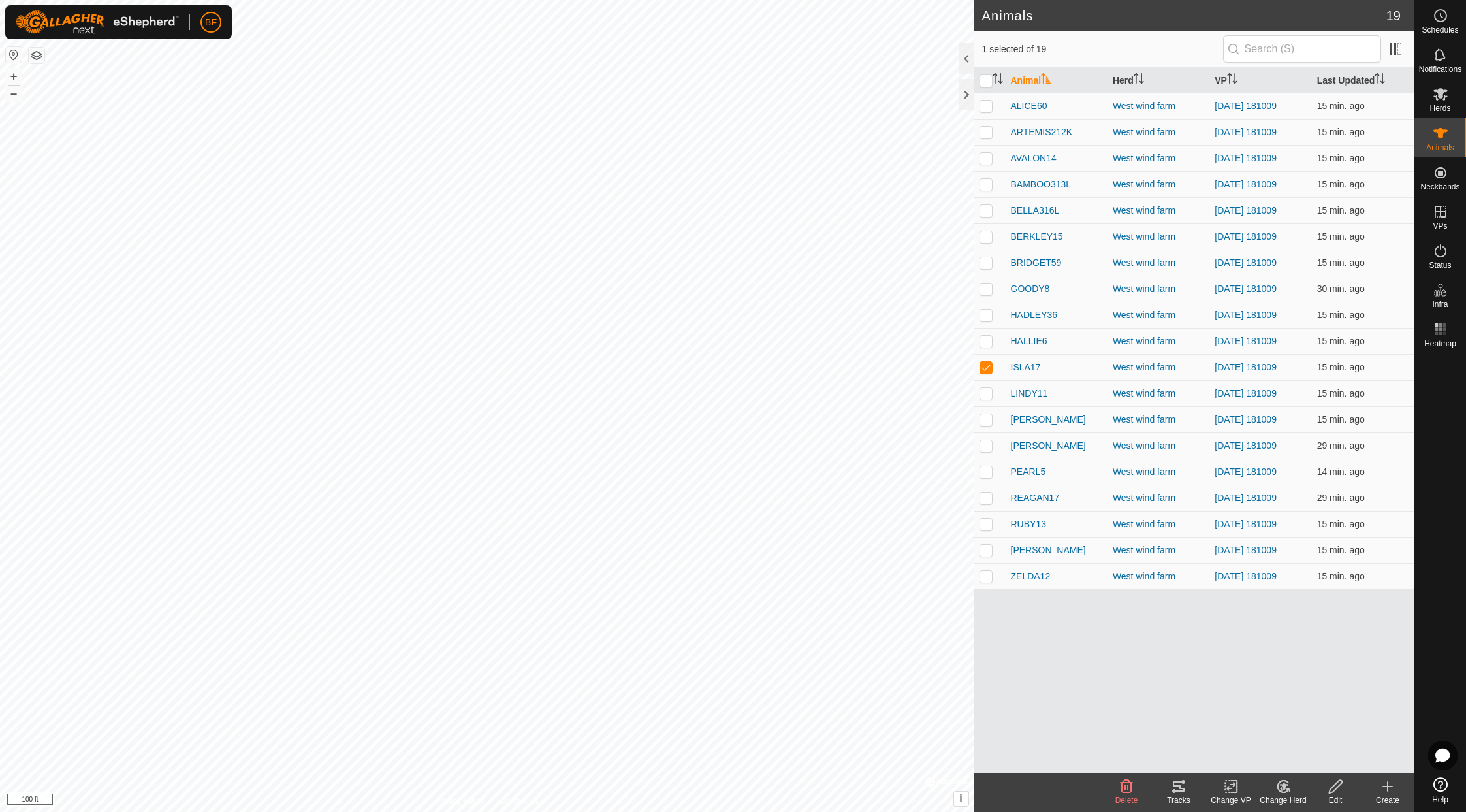
click at [1189, 784] on tracks-svg-icon at bounding box center [1178, 786] width 52 height 15
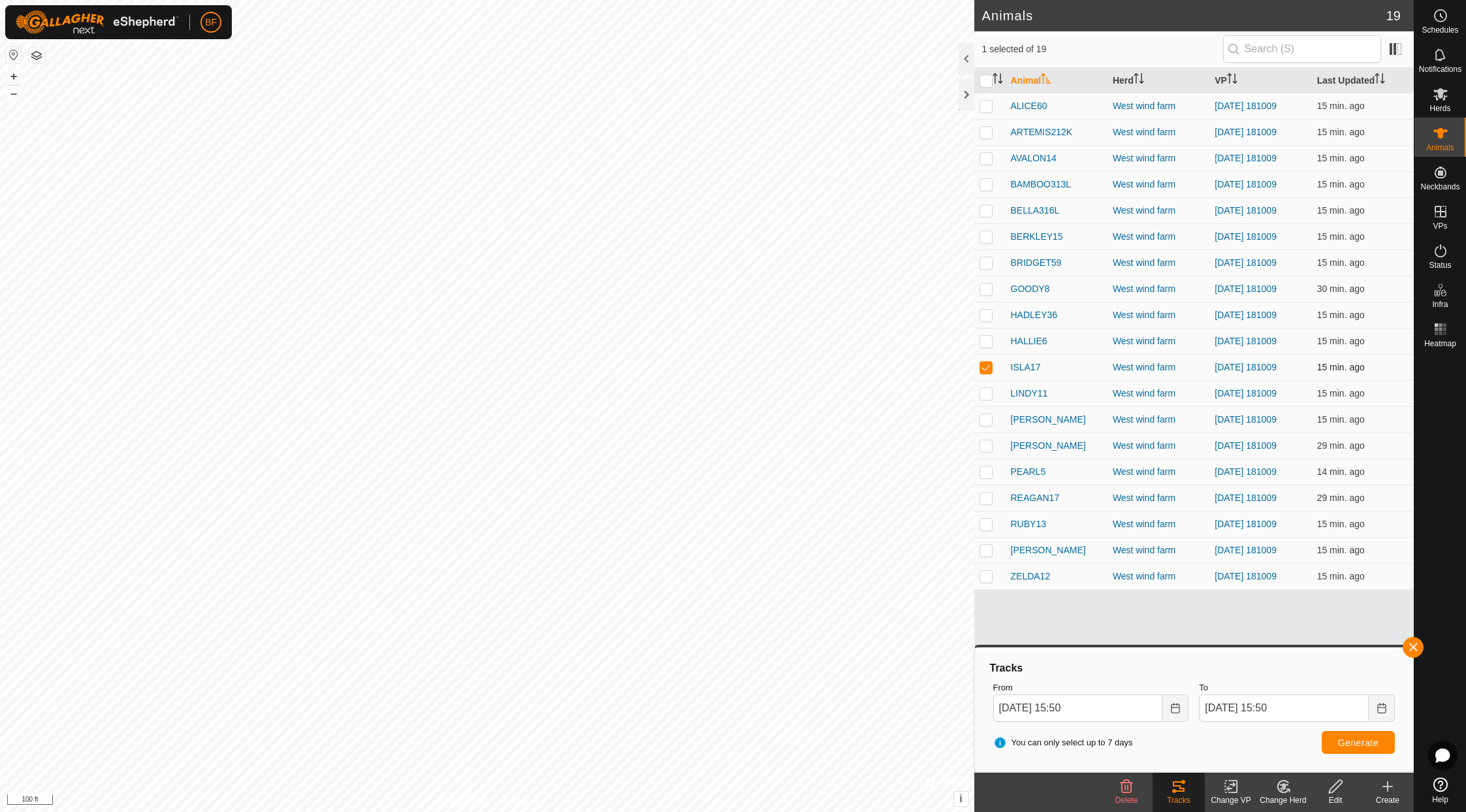
click at [989, 364] on p-checkbox at bounding box center [986, 366] width 13 height 11
checkbox input "false"
click at [987, 390] on p-checkbox at bounding box center [986, 393] width 13 height 11
drag, startPoint x: 1416, startPoint y: 647, endPoint x: 1362, endPoint y: 681, distance: 63.8
click at [1226, 647] on button "button" at bounding box center [1413, 647] width 21 height 21
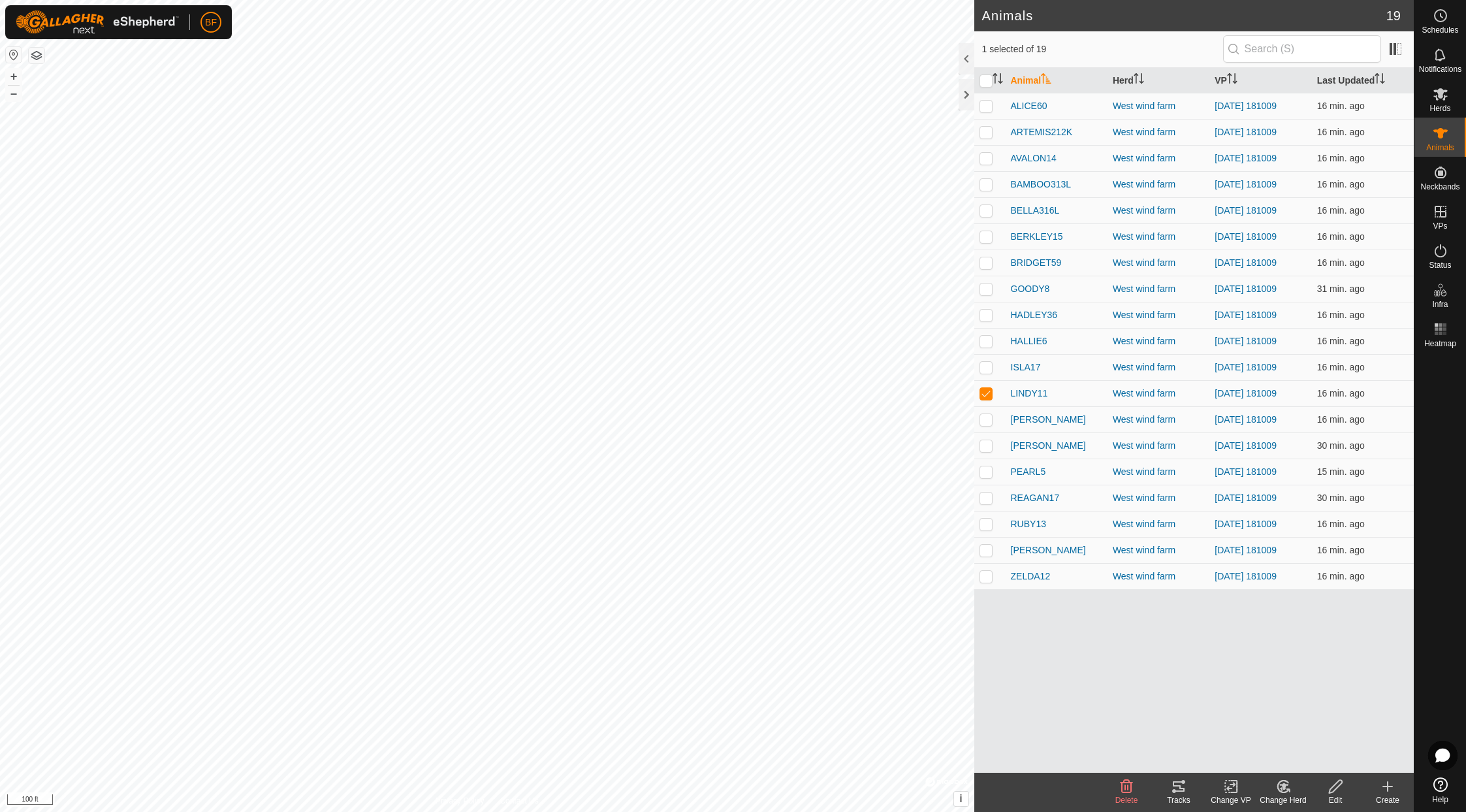
click at [1174, 788] on icon at bounding box center [1178, 786] width 15 height 15
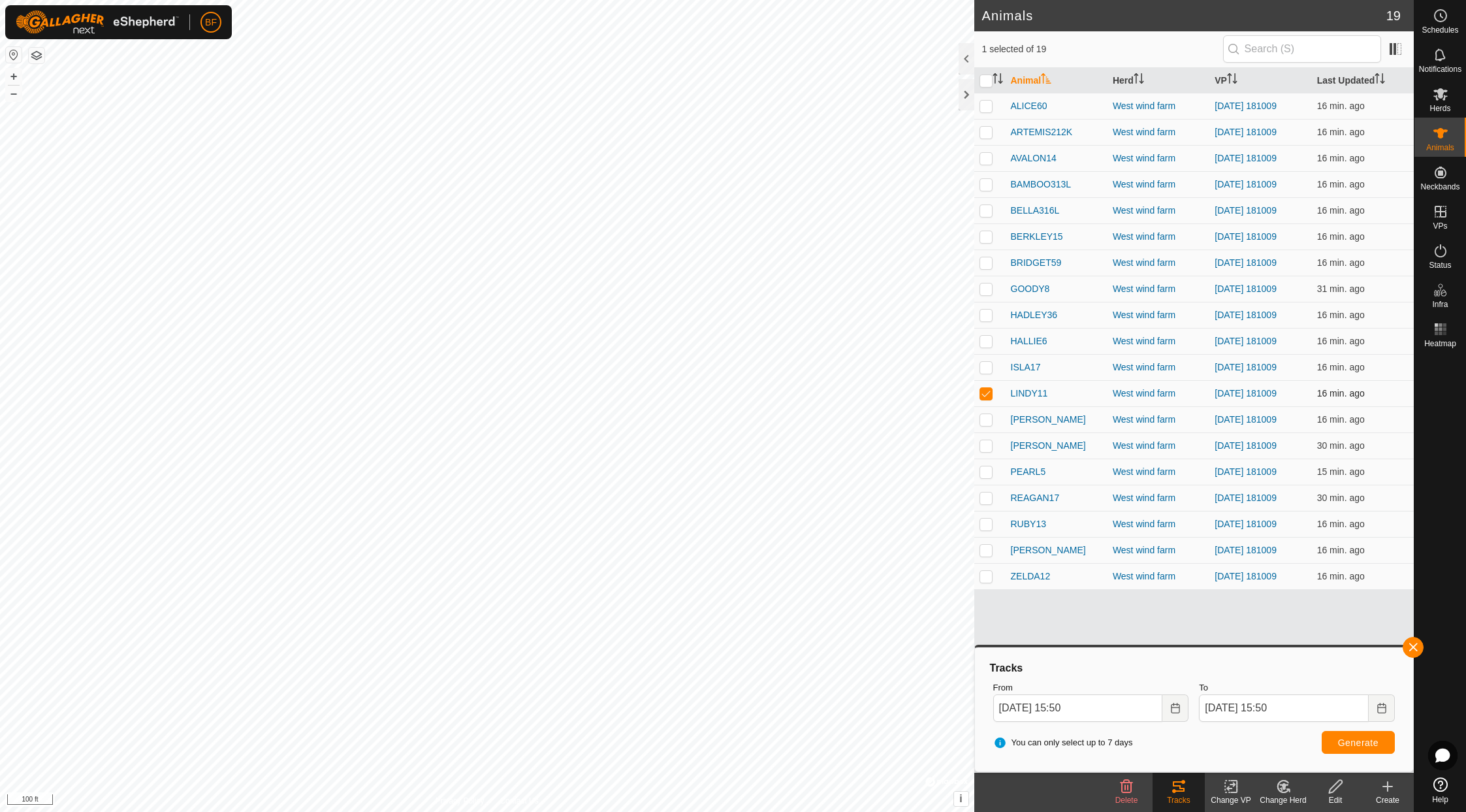
drag, startPoint x: 985, startPoint y: 387, endPoint x: 987, endPoint y: 394, distance: 7.3
click at [986, 388] on p-checkbox at bounding box center [986, 393] width 13 height 11
checkbox input "false"
drag, startPoint x: 986, startPoint y: 418, endPoint x: 1014, endPoint y: 427, distance: 29.4
click at [987, 417] on p-checkbox at bounding box center [986, 419] width 13 height 11
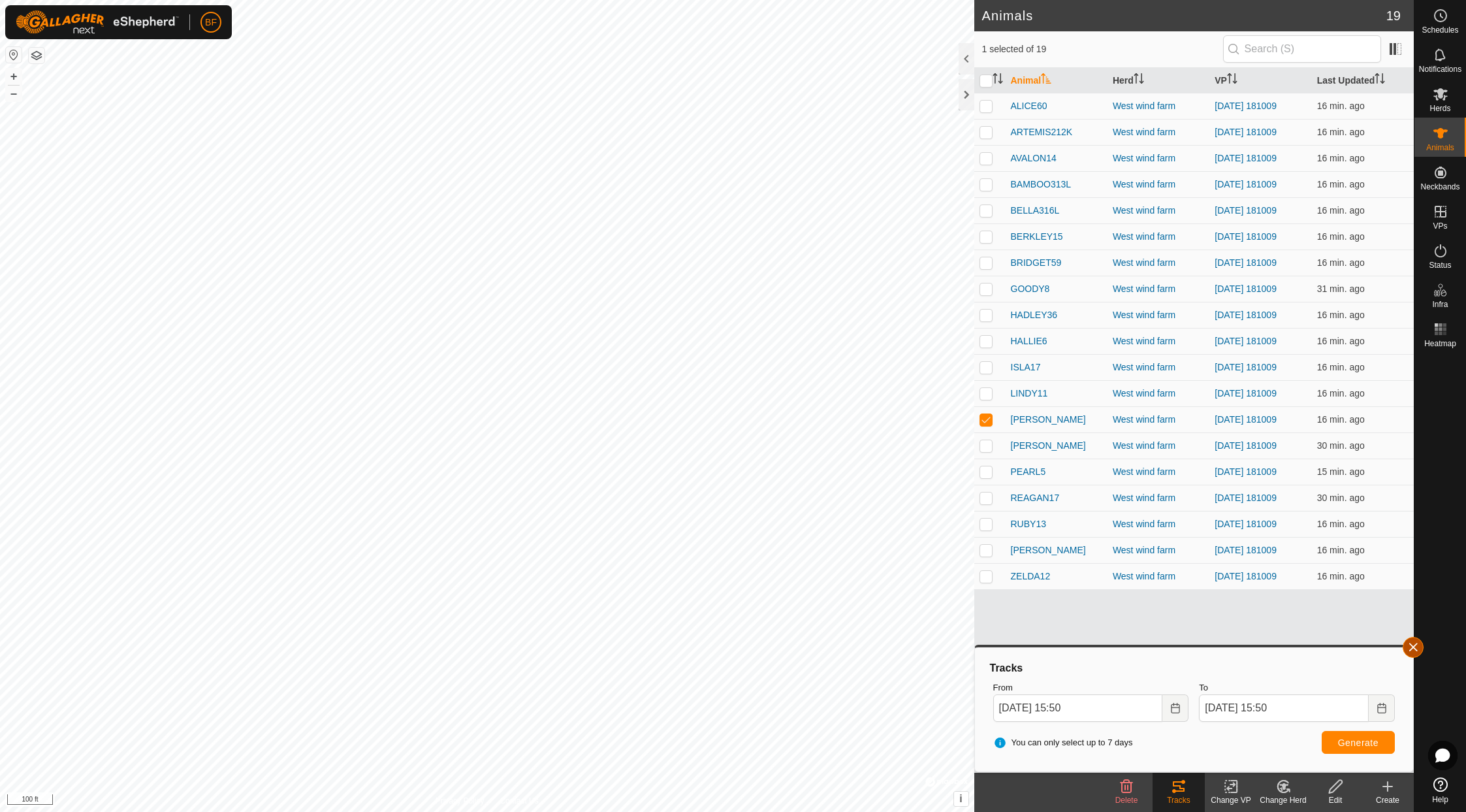
click at [1226, 644] on button "button" at bounding box center [1413, 647] width 21 height 21
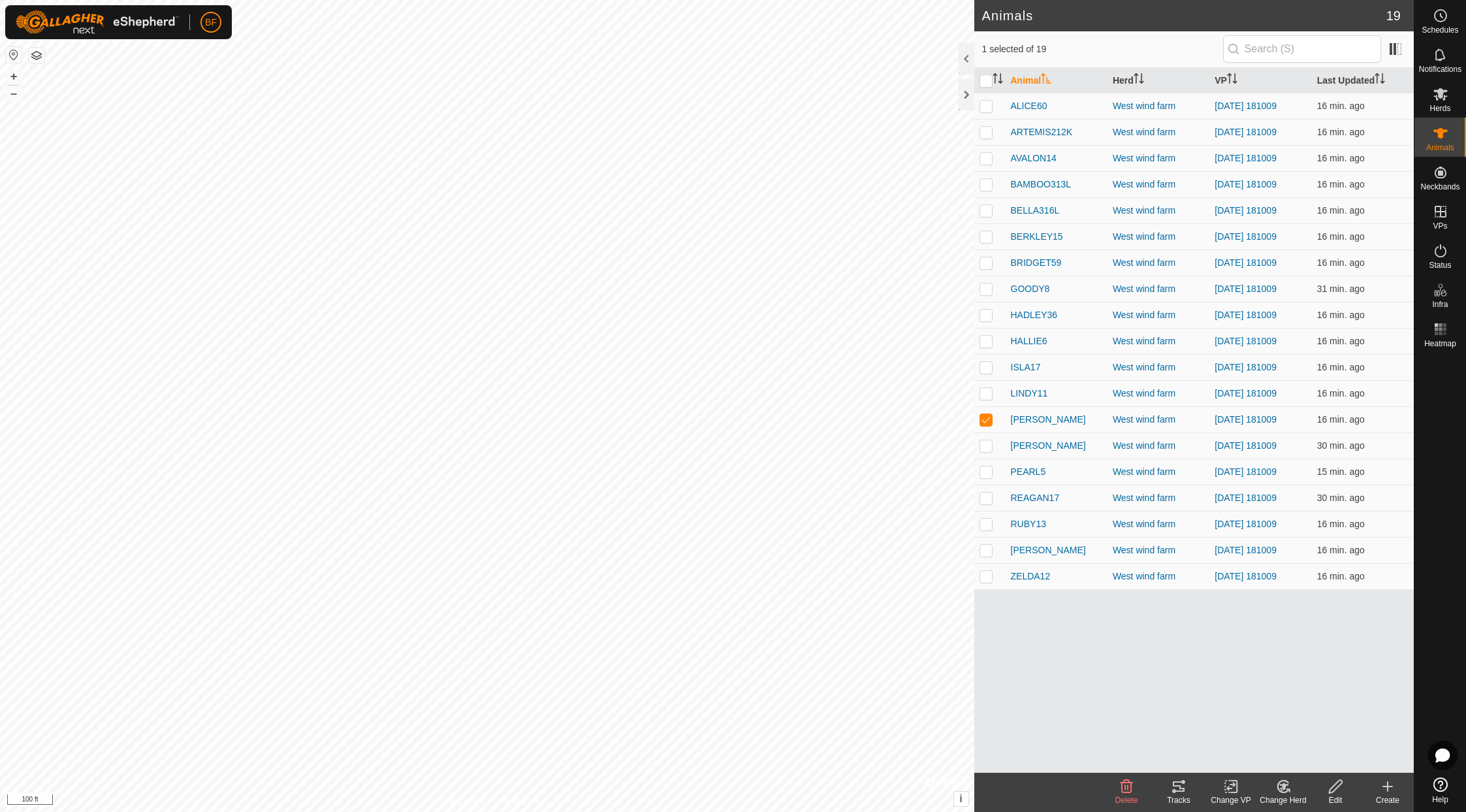
click at [1178, 783] on icon at bounding box center [1178, 786] width 15 height 15
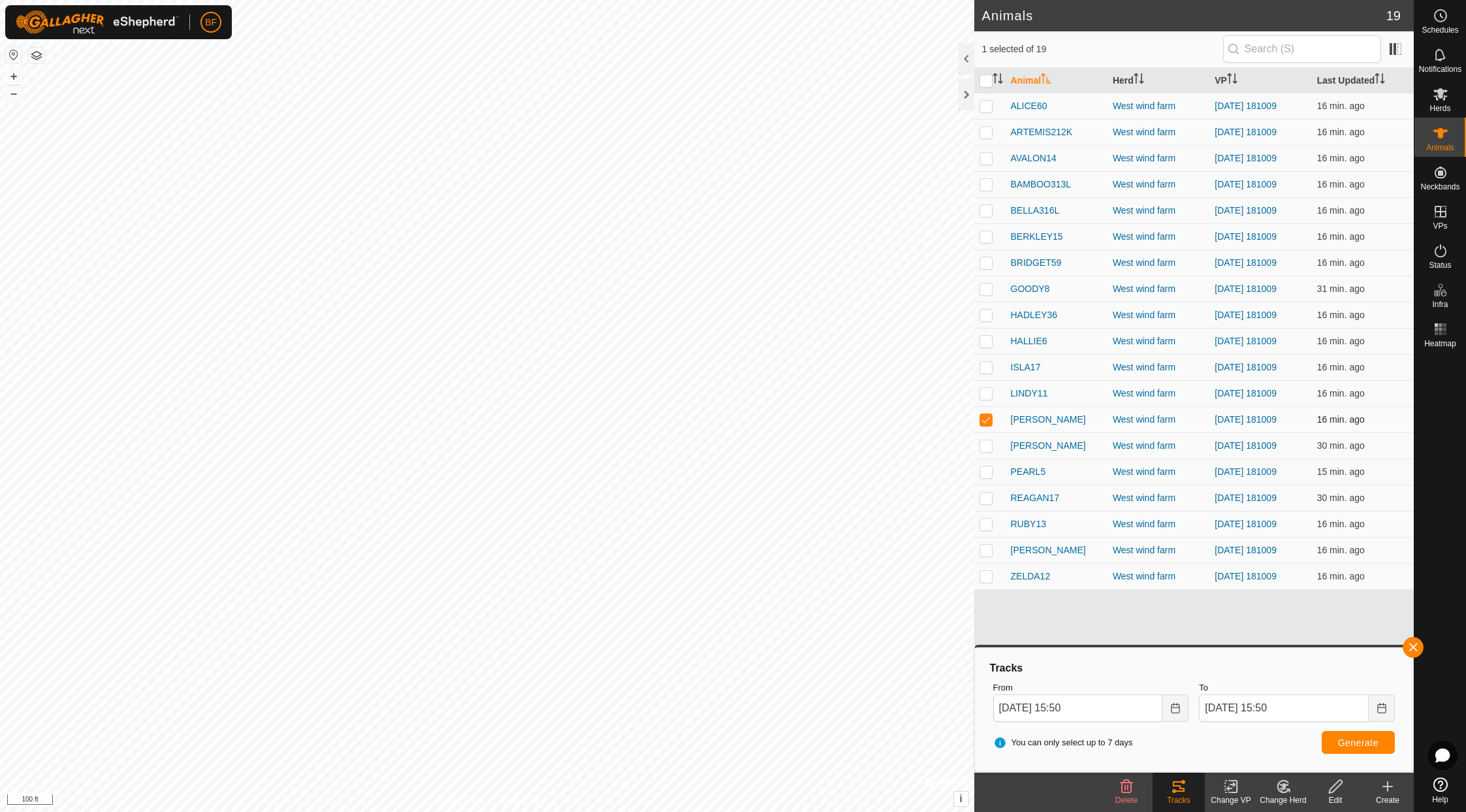
drag, startPoint x: 985, startPoint y: 415, endPoint x: 984, endPoint y: 427, distance: 12.0
click at [985, 416] on p-checkbox at bounding box center [986, 419] width 13 height 11
checkbox input "false"
drag, startPoint x: 986, startPoint y: 445, endPoint x: 1078, endPoint y: 486, distance: 100.7
click at [986, 446] on p-checkbox at bounding box center [986, 445] width 13 height 11
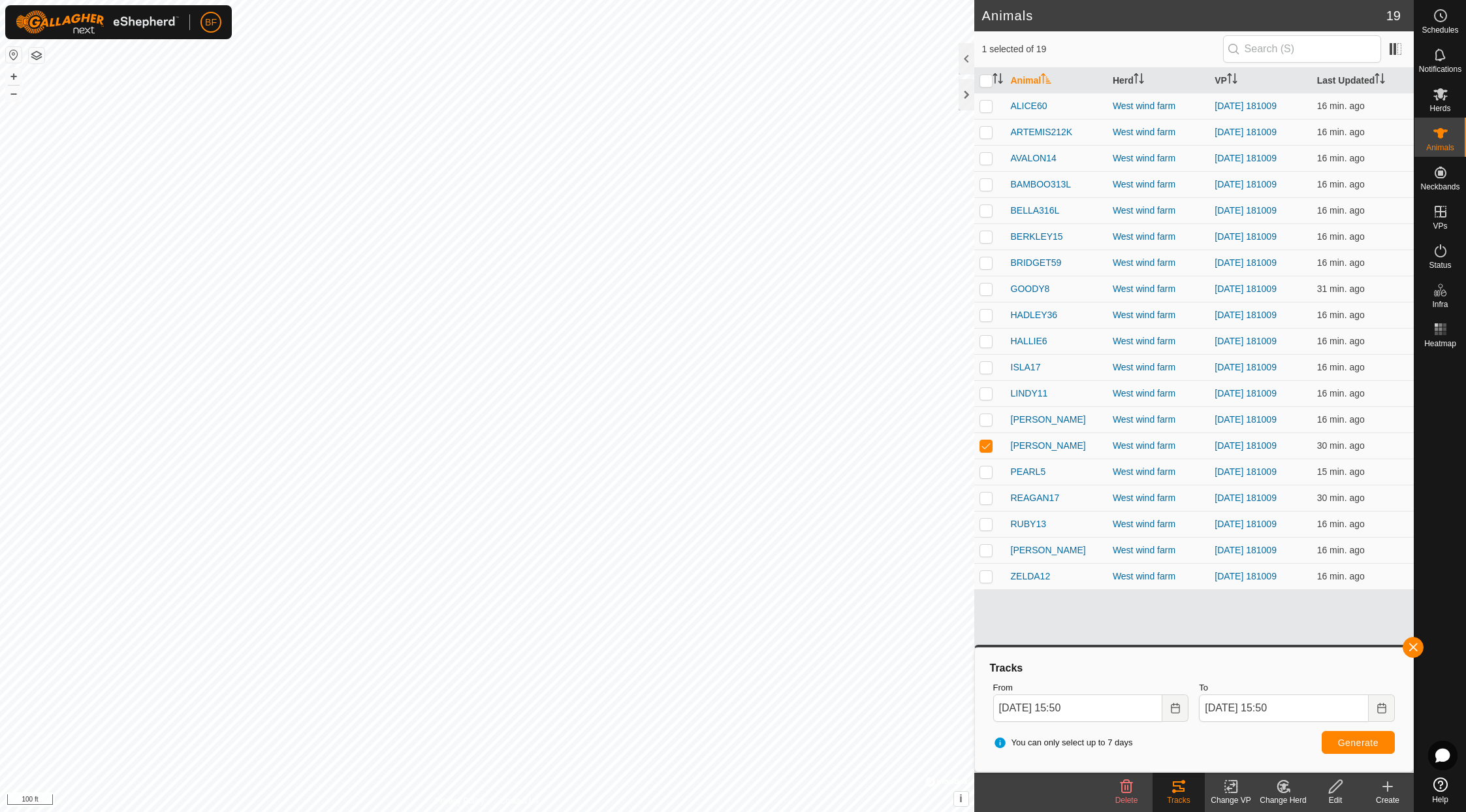
click at [1226, 643] on button "button" at bounding box center [1413, 647] width 21 height 21
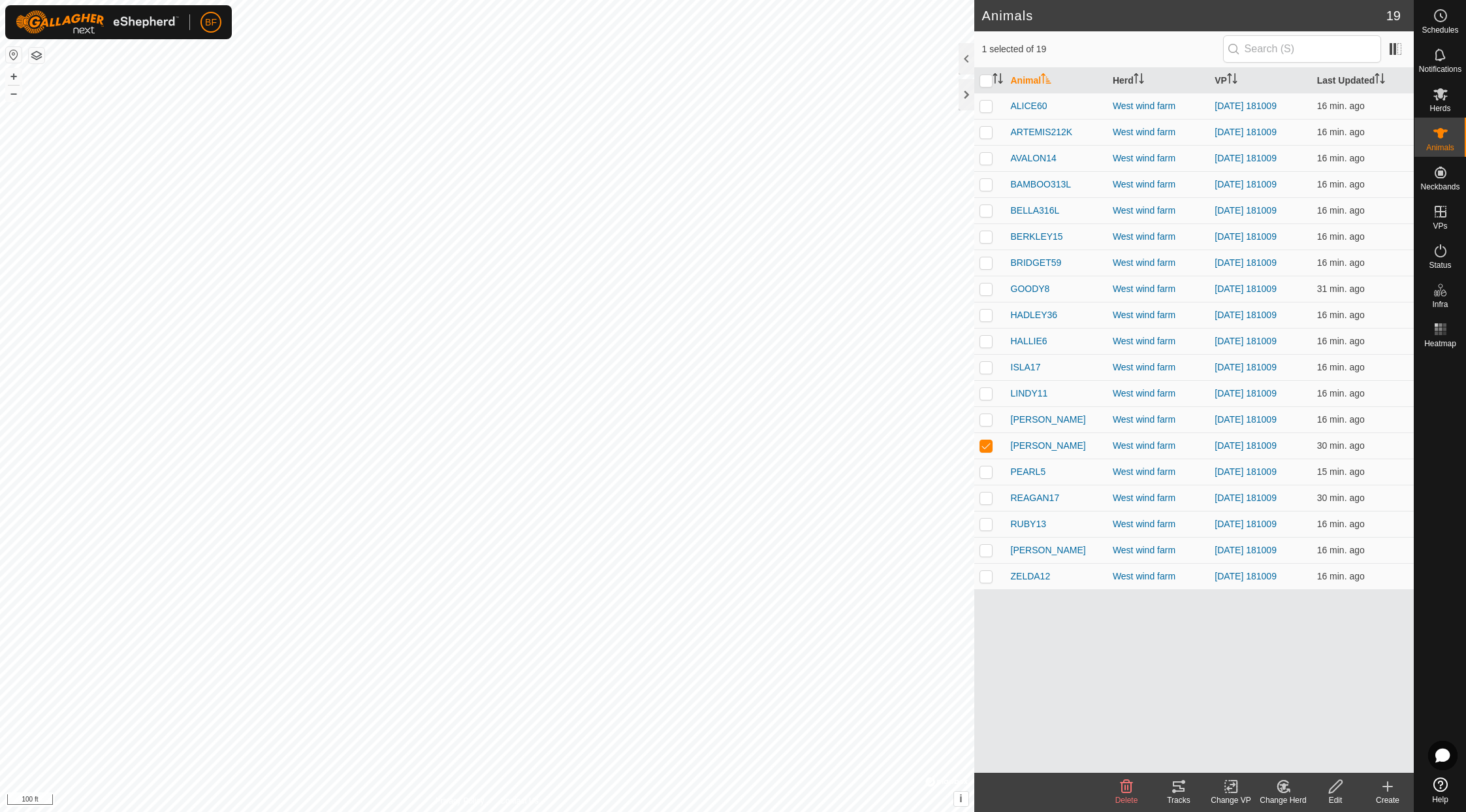
click at [1173, 792] on icon at bounding box center [1178, 786] width 15 height 15
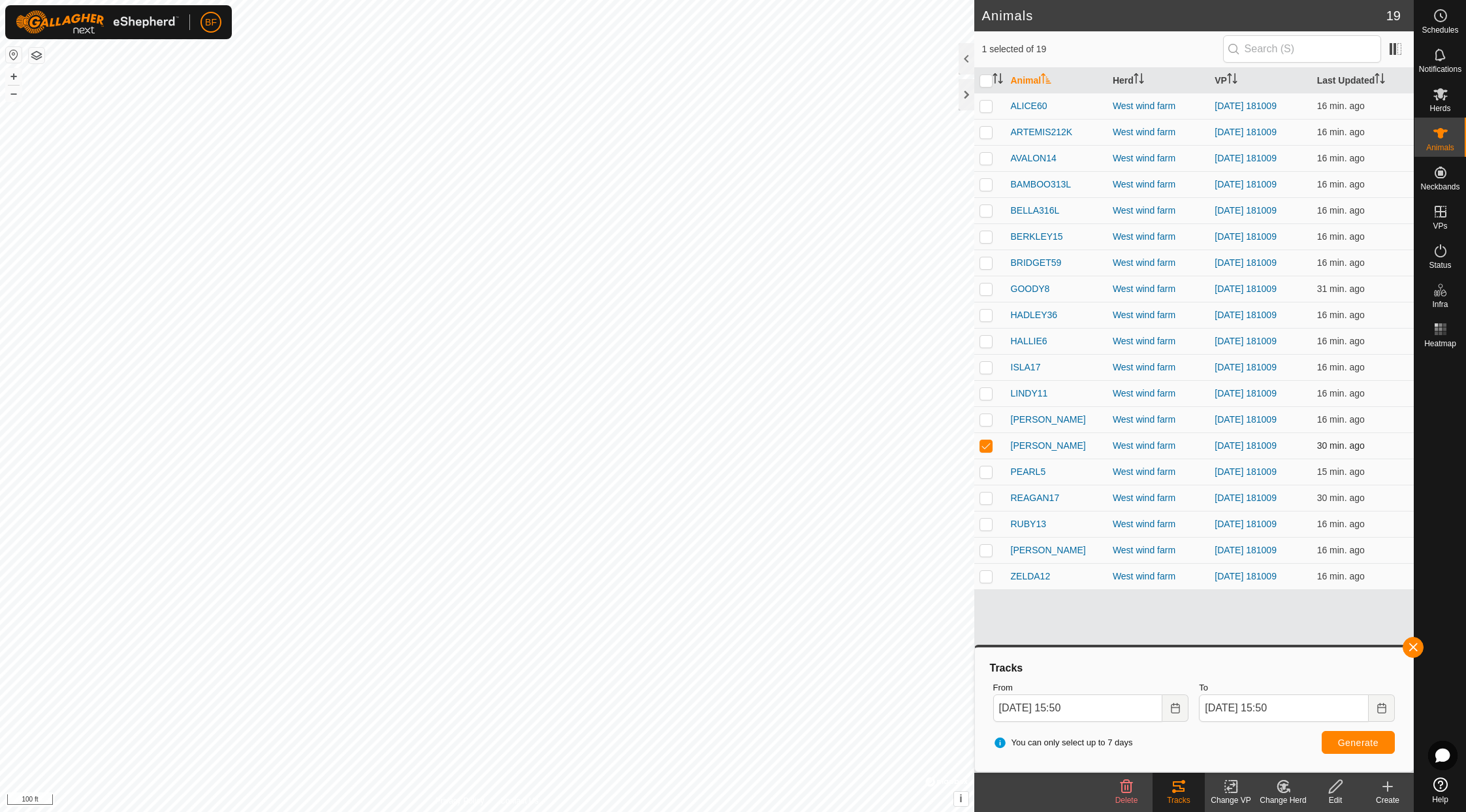
drag, startPoint x: 989, startPoint y: 445, endPoint x: 991, endPoint y: 457, distance: 12.2
click at [989, 445] on p-checkbox at bounding box center [986, 445] width 13 height 11
checkbox input "false"
click at [989, 470] on p-checkbox at bounding box center [986, 471] width 13 height 11
drag, startPoint x: 1413, startPoint y: 645, endPoint x: 1372, endPoint y: 669, distance: 47.5
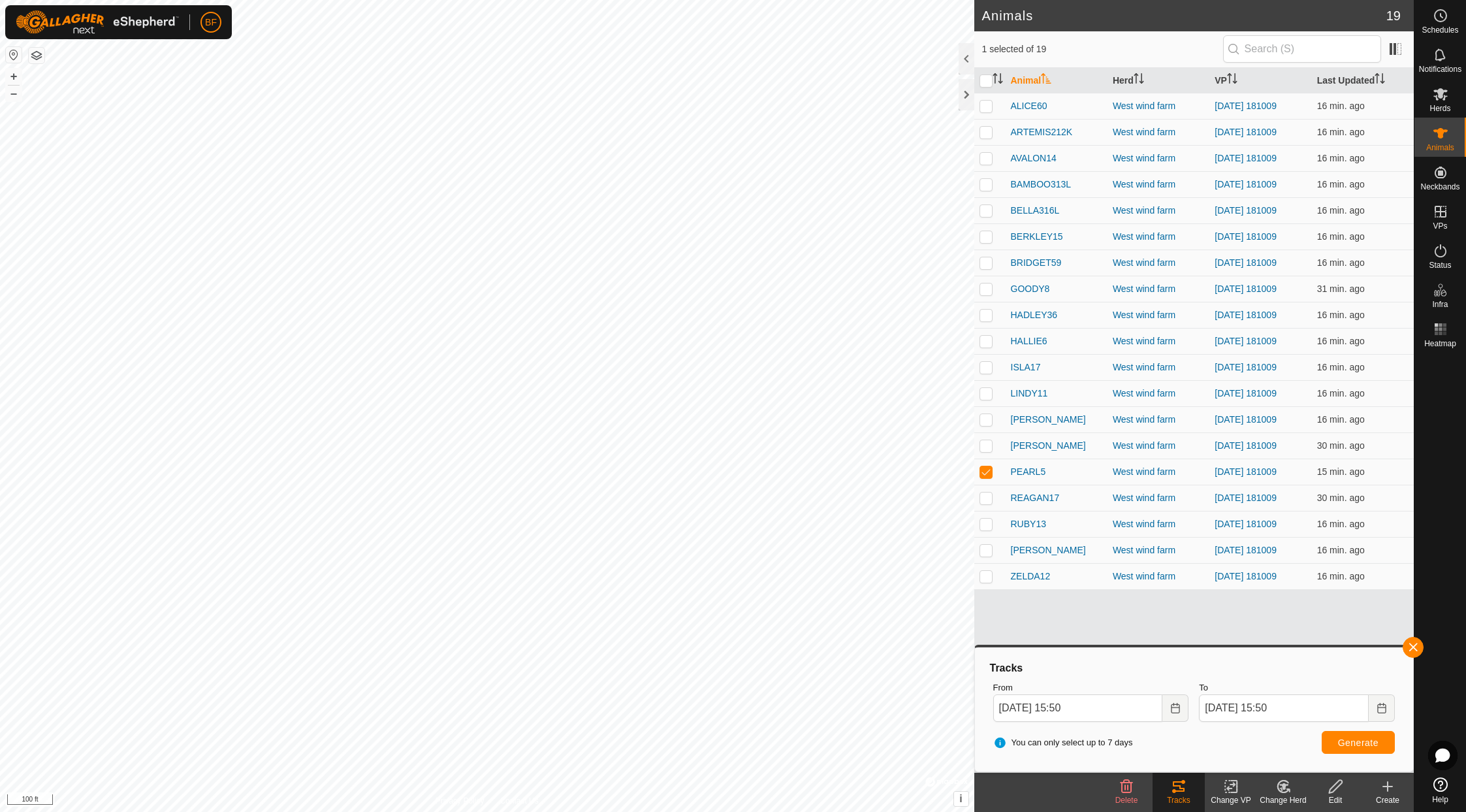
click at [1226, 646] on span "button" at bounding box center [1413, 647] width 11 height 11
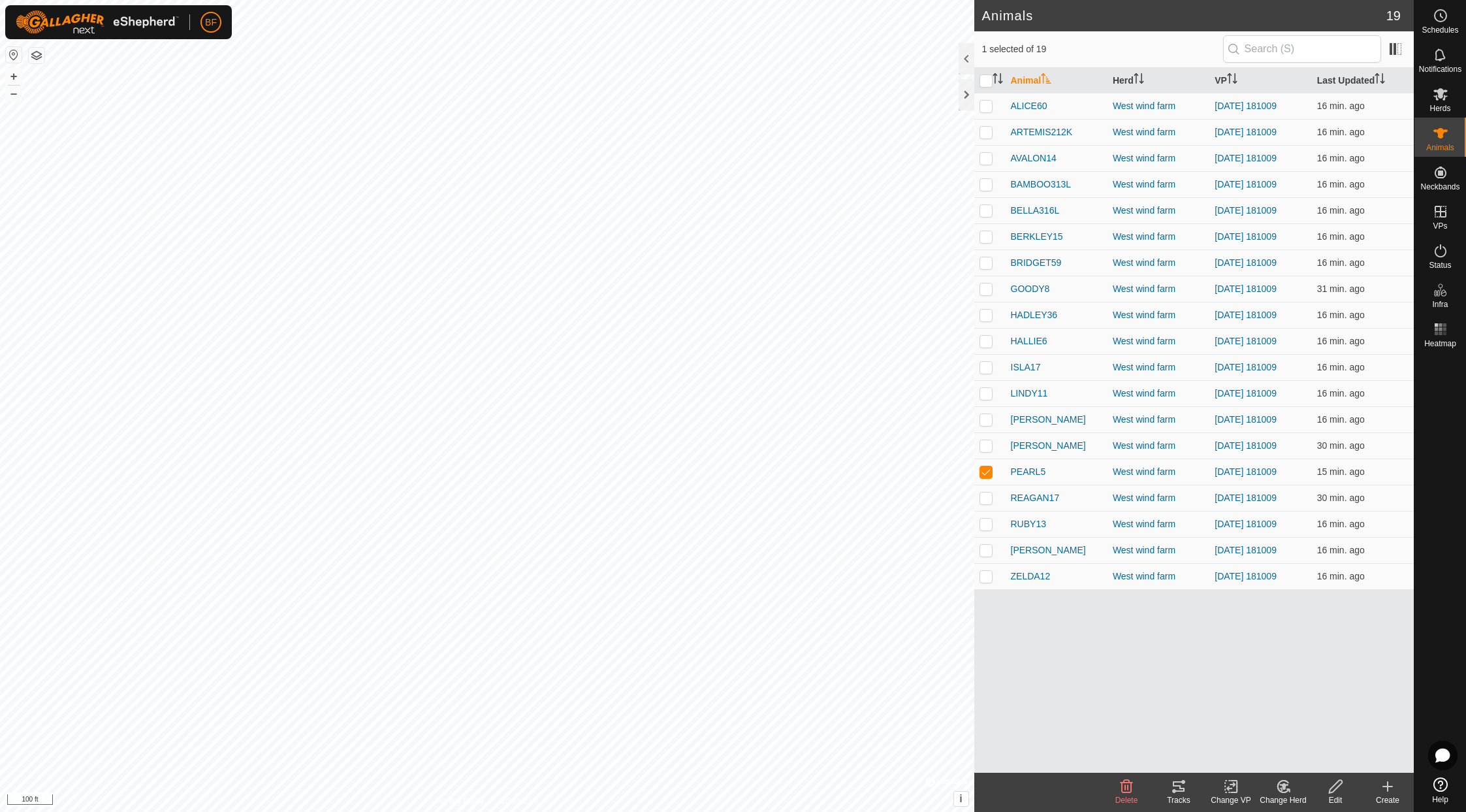
click at [1180, 785] on icon at bounding box center [1178, 786] width 12 height 11
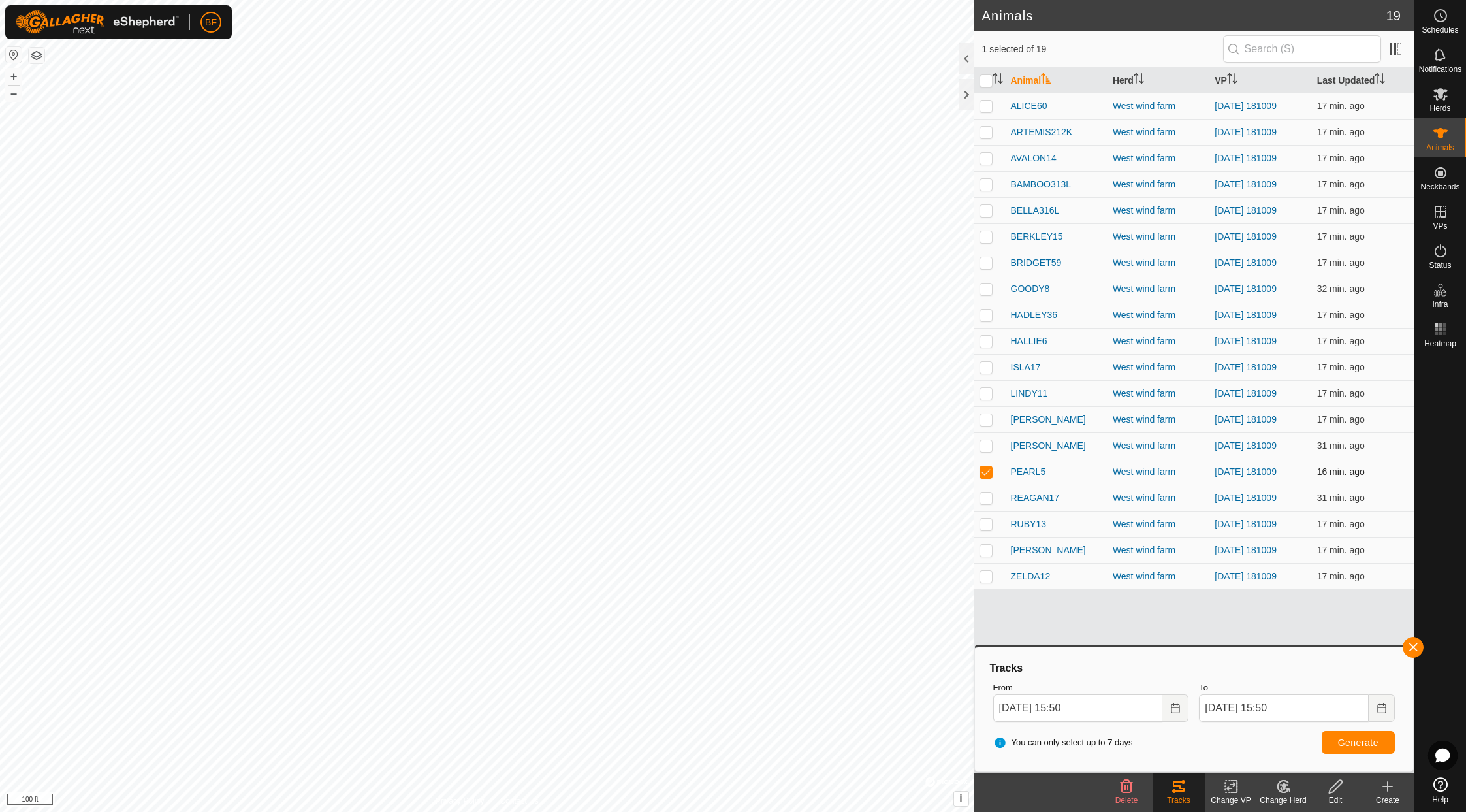
click at [989, 468] on p-checkbox at bounding box center [986, 471] width 13 height 11
checkbox input "false"
drag, startPoint x: 989, startPoint y: 496, endPoint x: 1061, endPoint y: 520, distance: 75.9
click at [989, 496] on p-checkbox at bounding box center [986, 498] width 13 height 11
drag, startPoint x: 1414, startPoint y: 642, endPoint x: 1376, endPoint y: 660, distance: 42.0
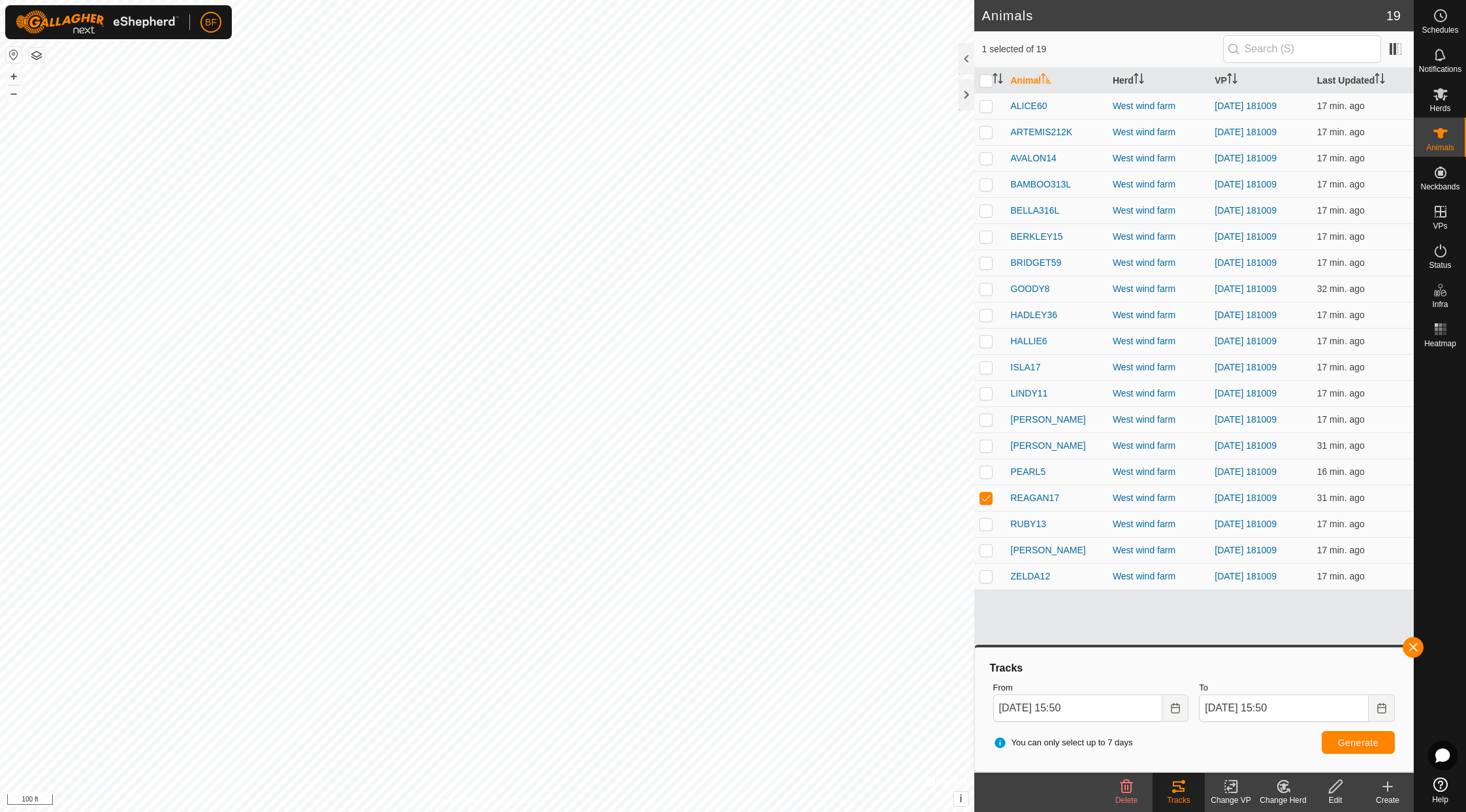
click at [1226, 643] on button "button" at bounding box center [1413, 647] width 21 height 21
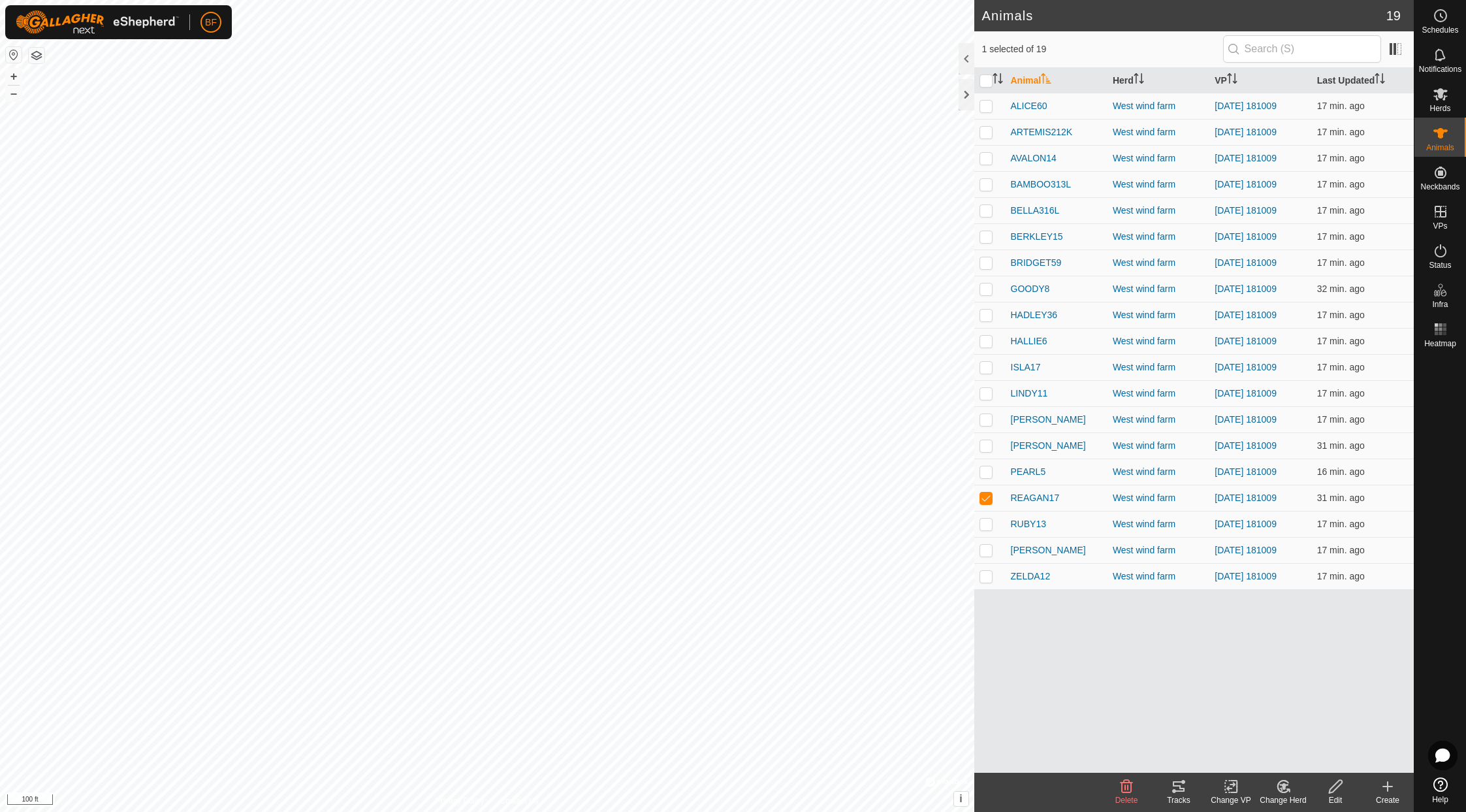
click at [1176, 785] on icon at bounding box center [1178, 786] width 15 height 15
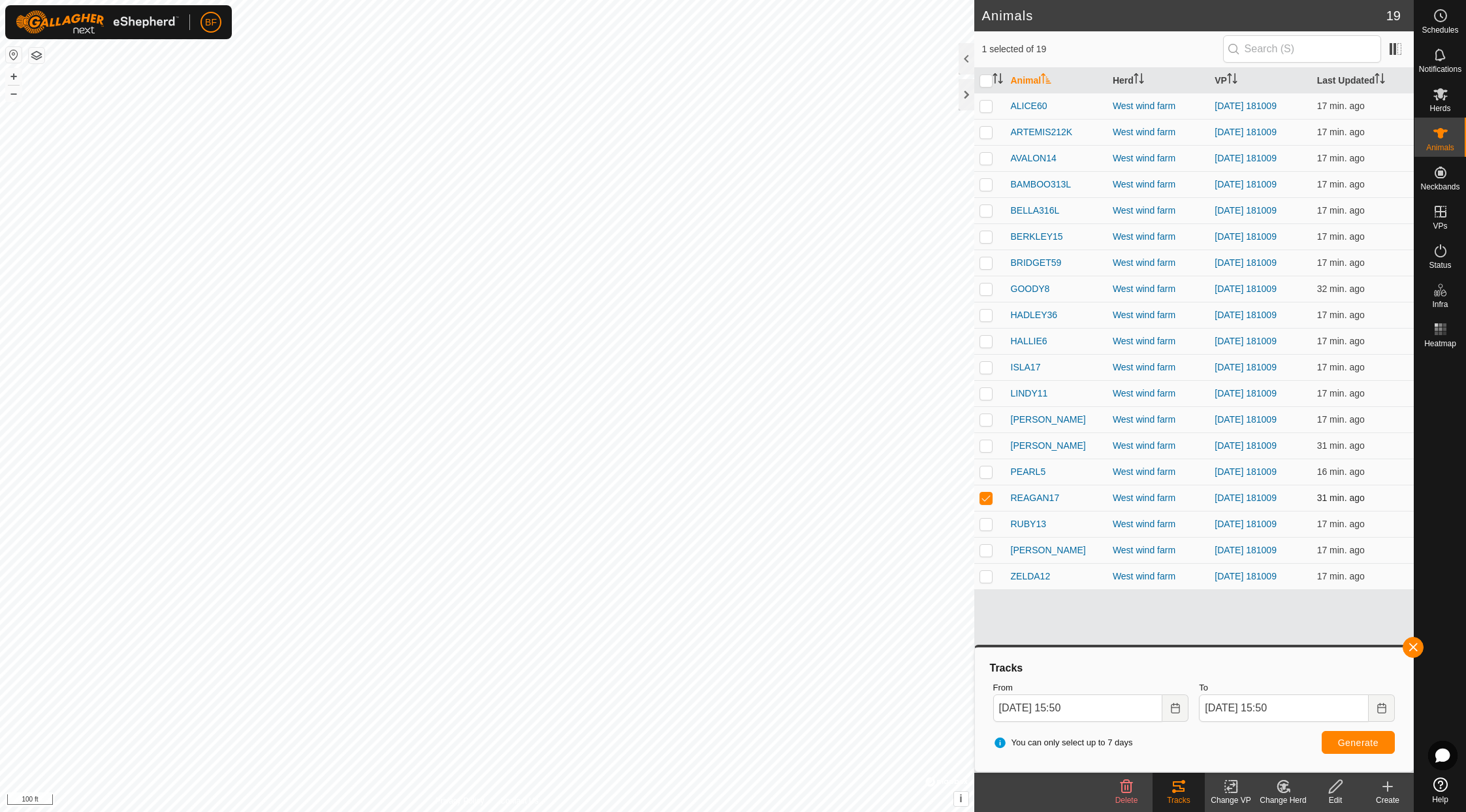
click at [992, 494] on p-checkbox at bounding box center [986, 498] width 13 height 11
checkbox input "false"
click at [989, 520] on p-checkbox at bounding box center [986, 524] width 13 height 11
click at [1226, 646] on button "button" at bounding box center [1413, 647] width 21 height 21
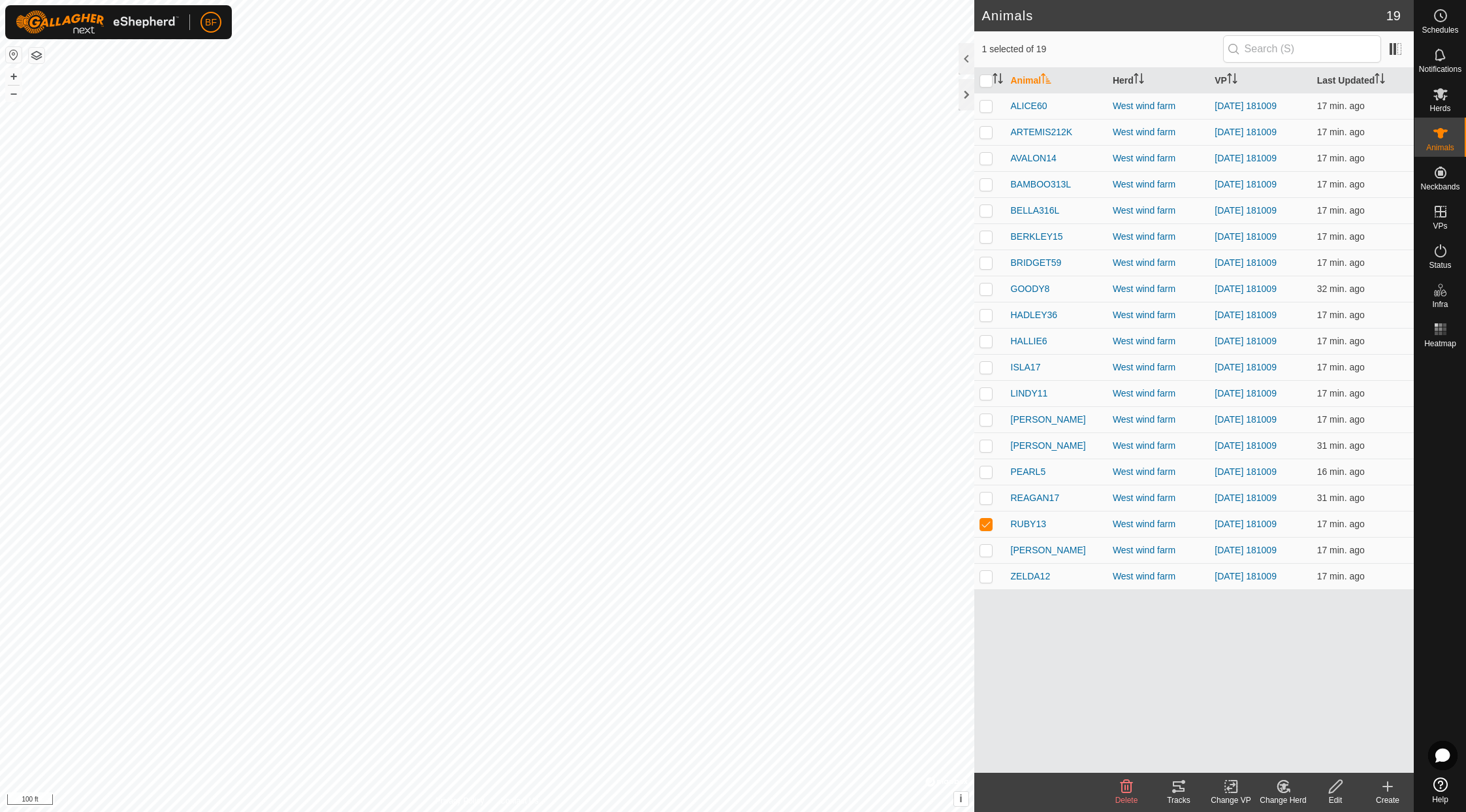
click at [1182, 785] on icon at bounding box center [1178, 786] width 15 height 15
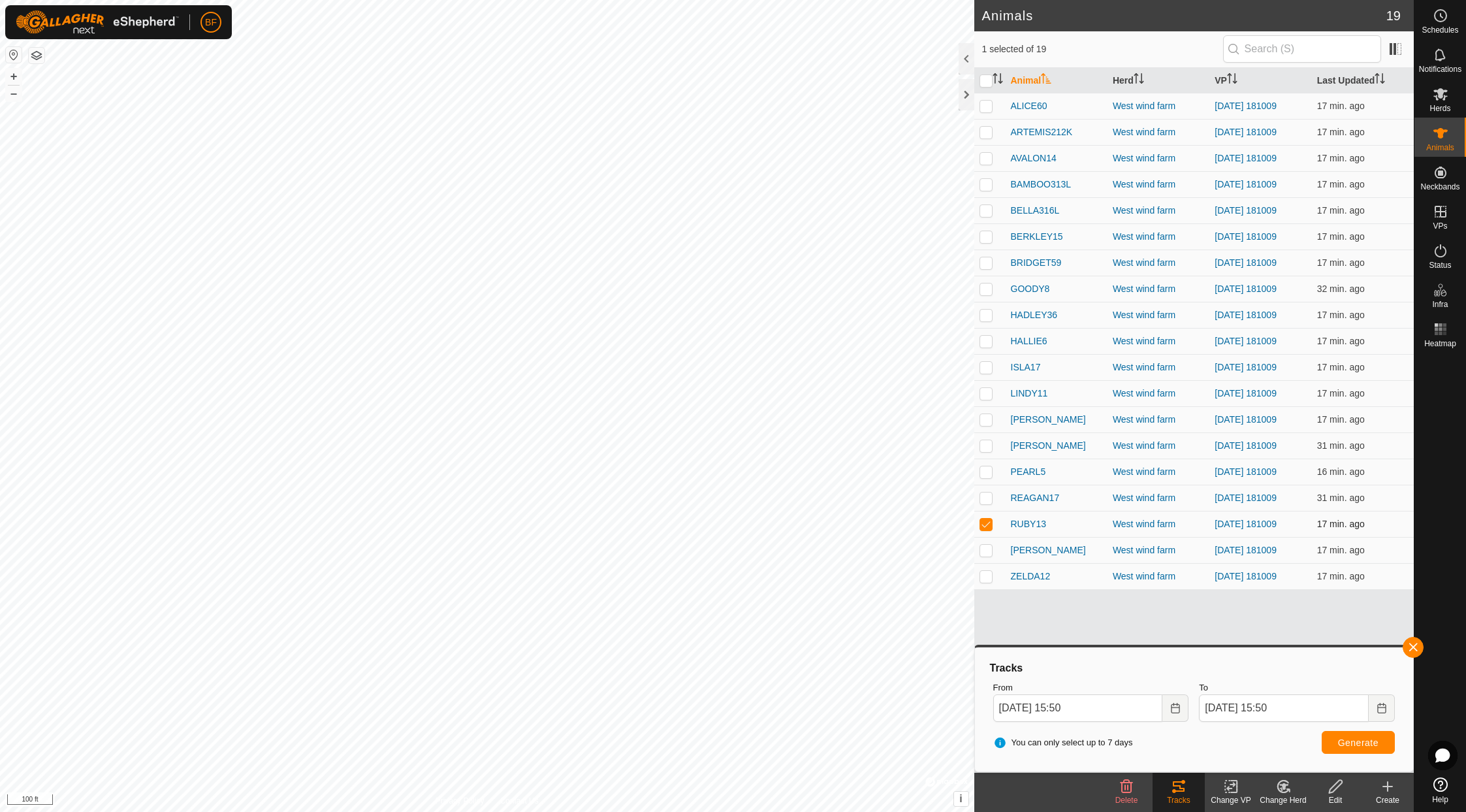
click at [990, 522] on p-checkbox at bounding box center [986, 524] width 13 height 11
checkbox input "false"
drag, startPoint x: 988, startPoint y: 549, endPoint x: 1112, endPoint y: 569, distance: 125.6
click at [999, 548] on td at bounding box center [989, 550] width 32 height 26
drag, startPoint x: 1415, startPoint y: 641, endPoint x: 1410, endPoint y: 646, distance: 7.1
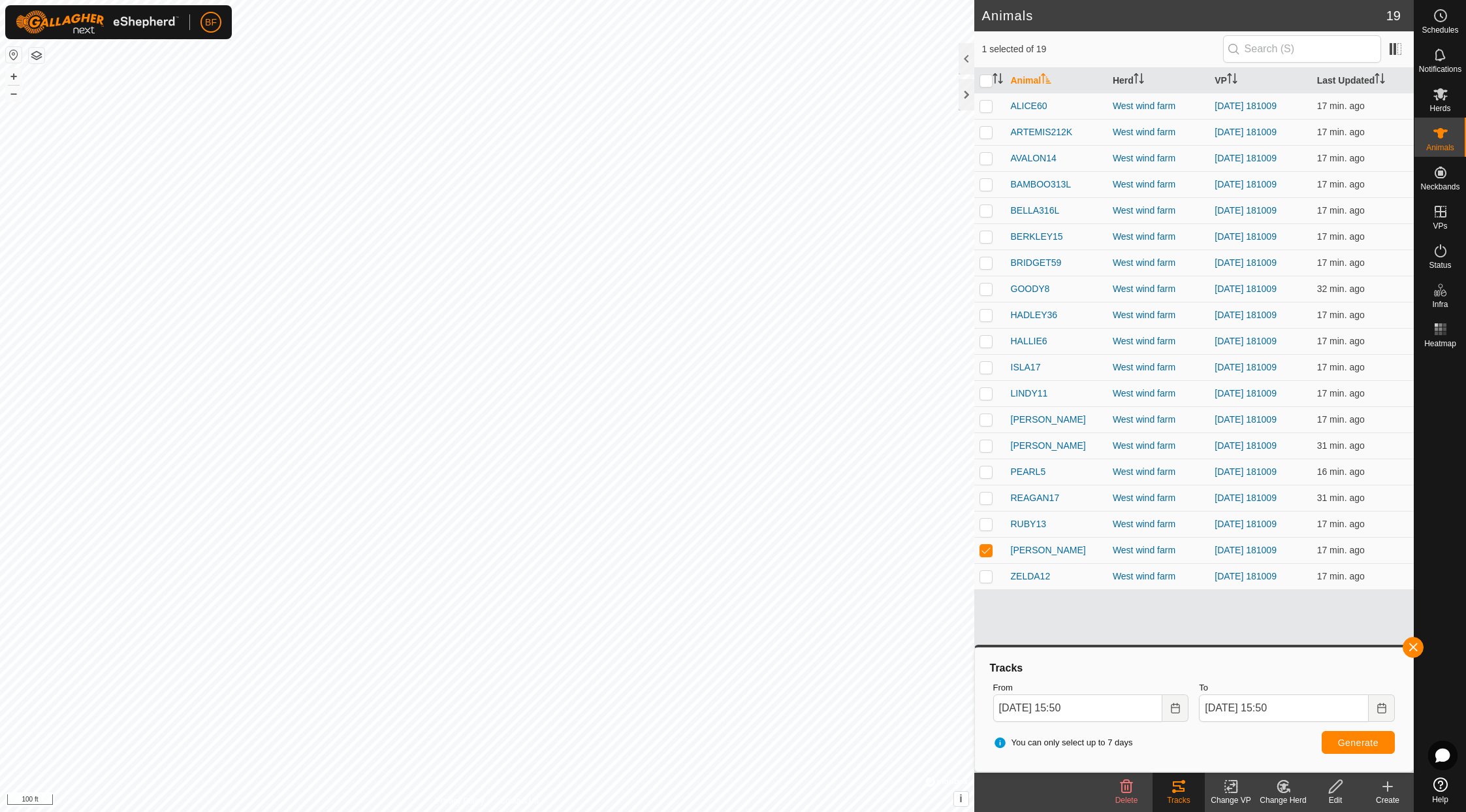
click at [1226, 641] on button "button" at bounding box center [1413, 647] width 21 height 21
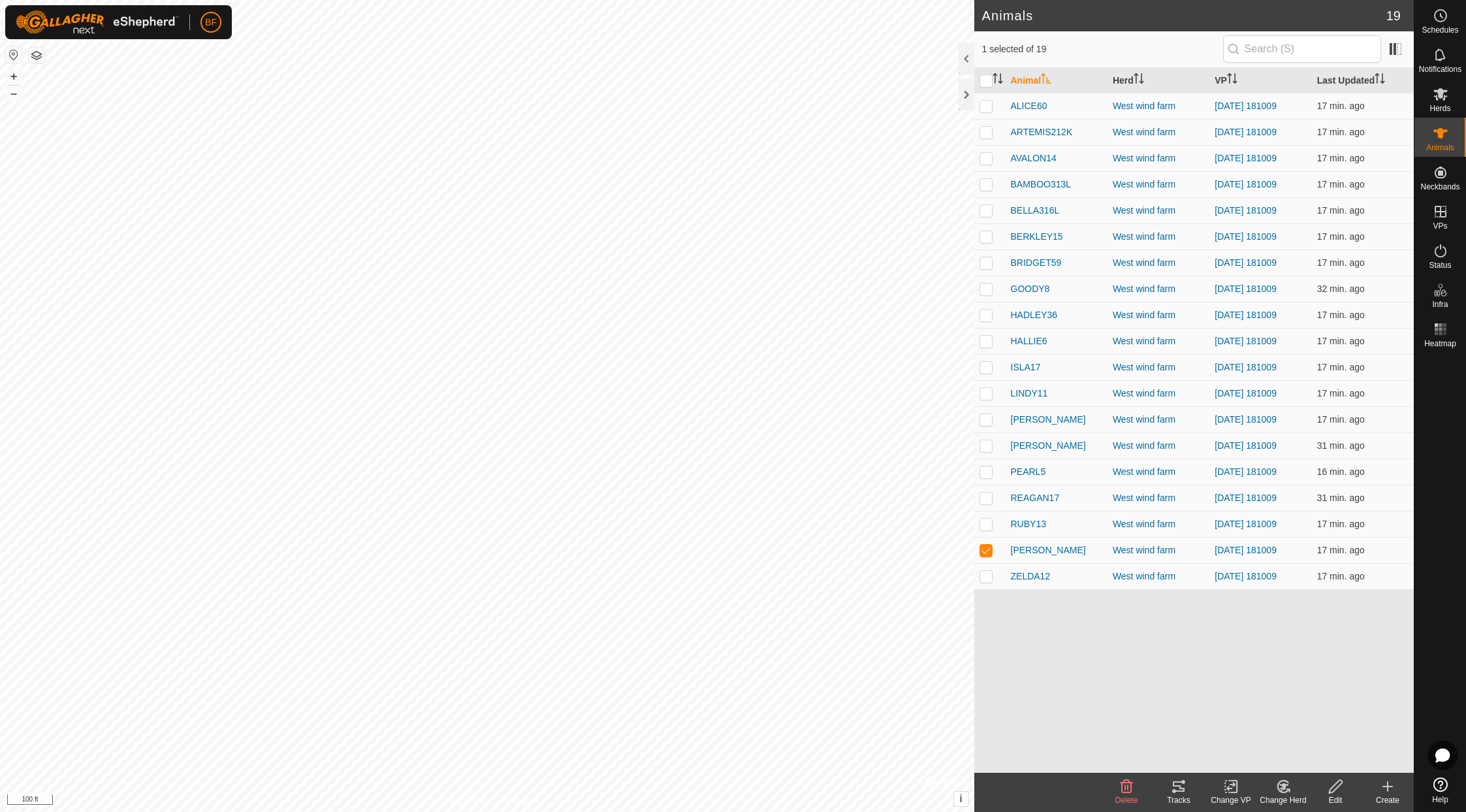
click at [1182, 788] on icon at bounding box center [1178, 786] width 12 height 11
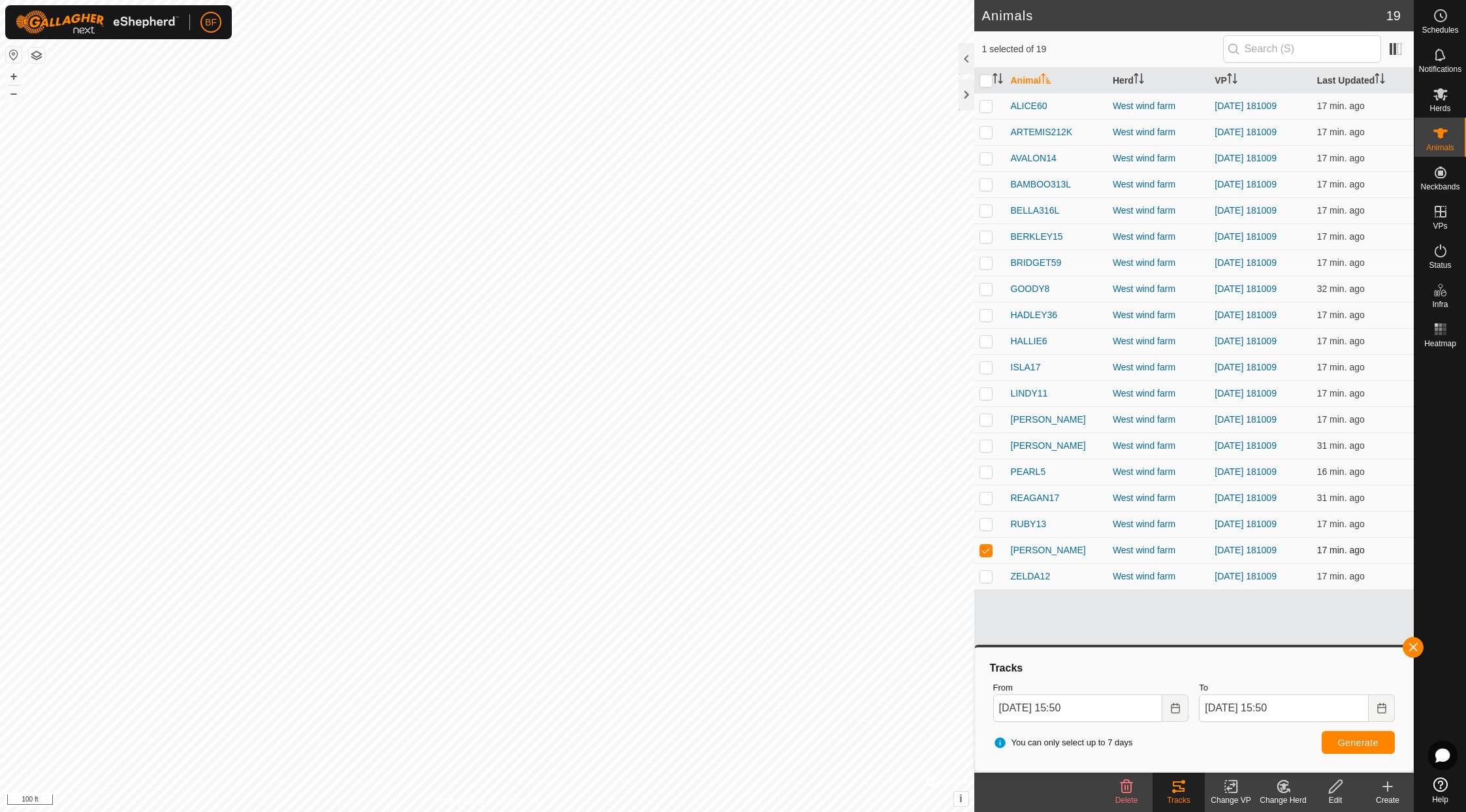
click at [986, 547] on p-checkbox at bounding box center [986, 550] width 13 height 11
checkbox input "false"
drag, startPoint x: 987, startPoint y: 575, endPoint x: 1076, endPoint y: 575, distance: 89.0
click at [989, 575] on p-checkbox at bounding box center [986, 575] width 13 height 11
checkbox input "true"
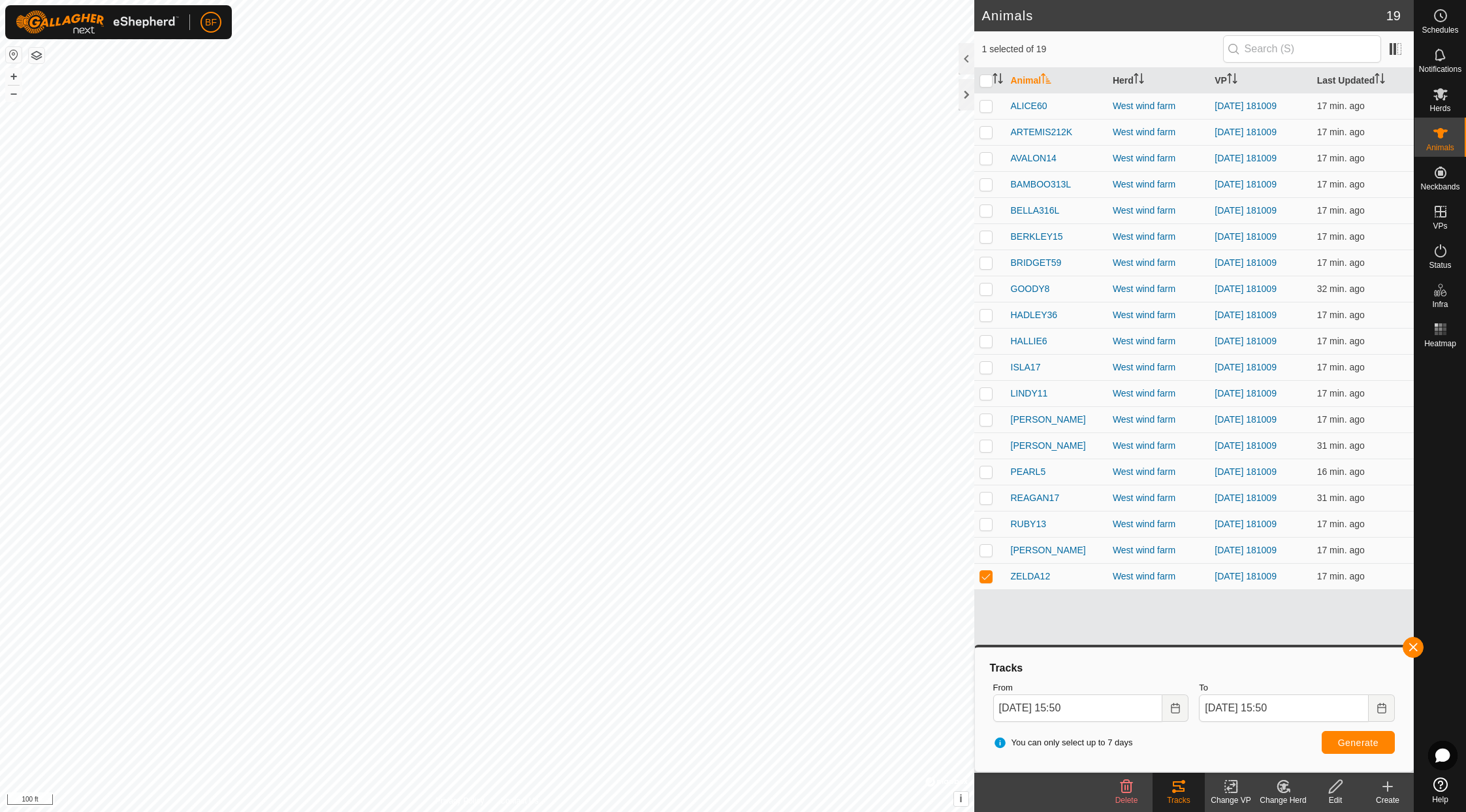
click at [1226, 648] on button "button" at bounding box center [1413, 647] width 21 height 21
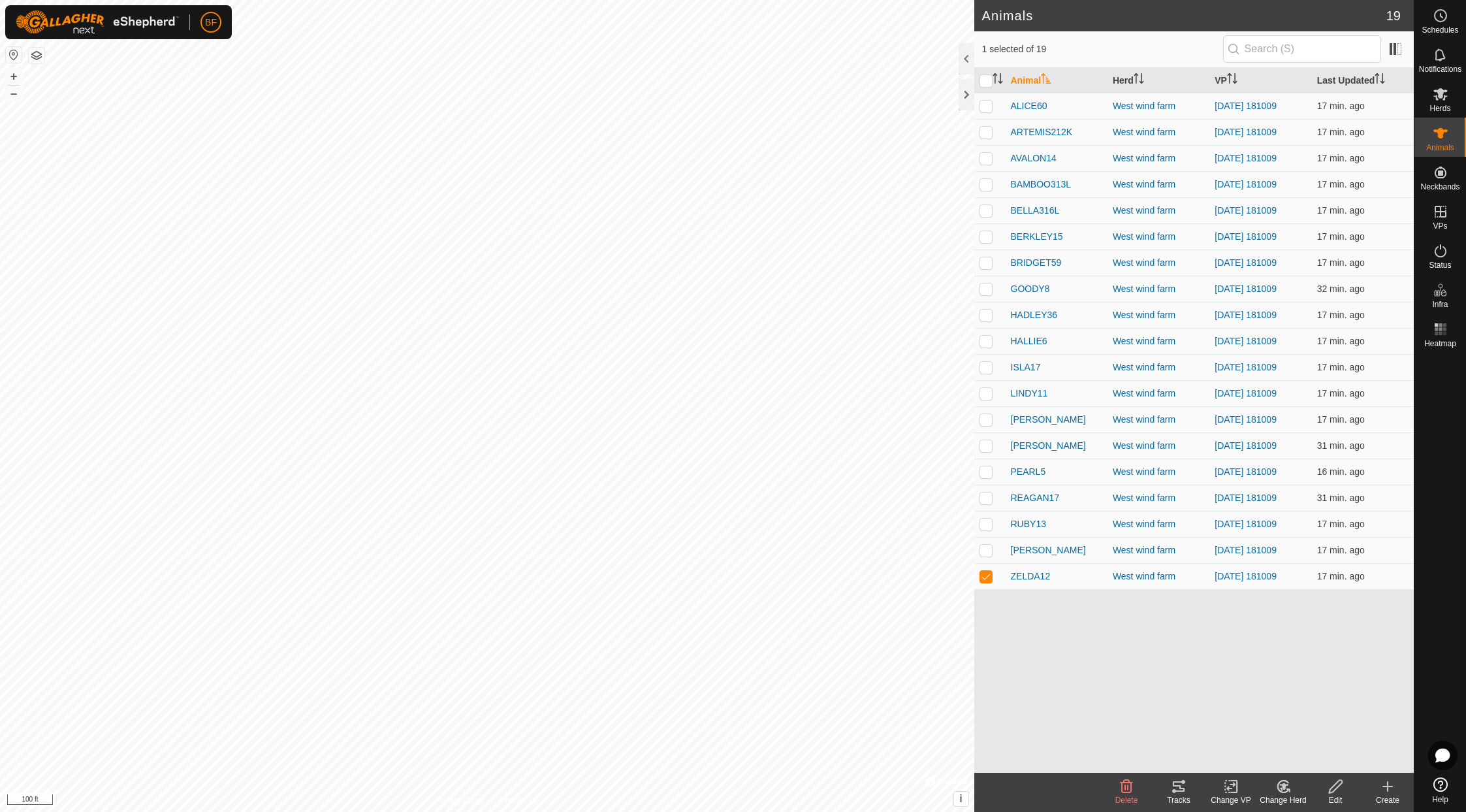
click at [1183, 786] on icon at bounding box center [1178, 786] width 15 height 15
